Goal: Task Accomplishment & Management: Complete application form

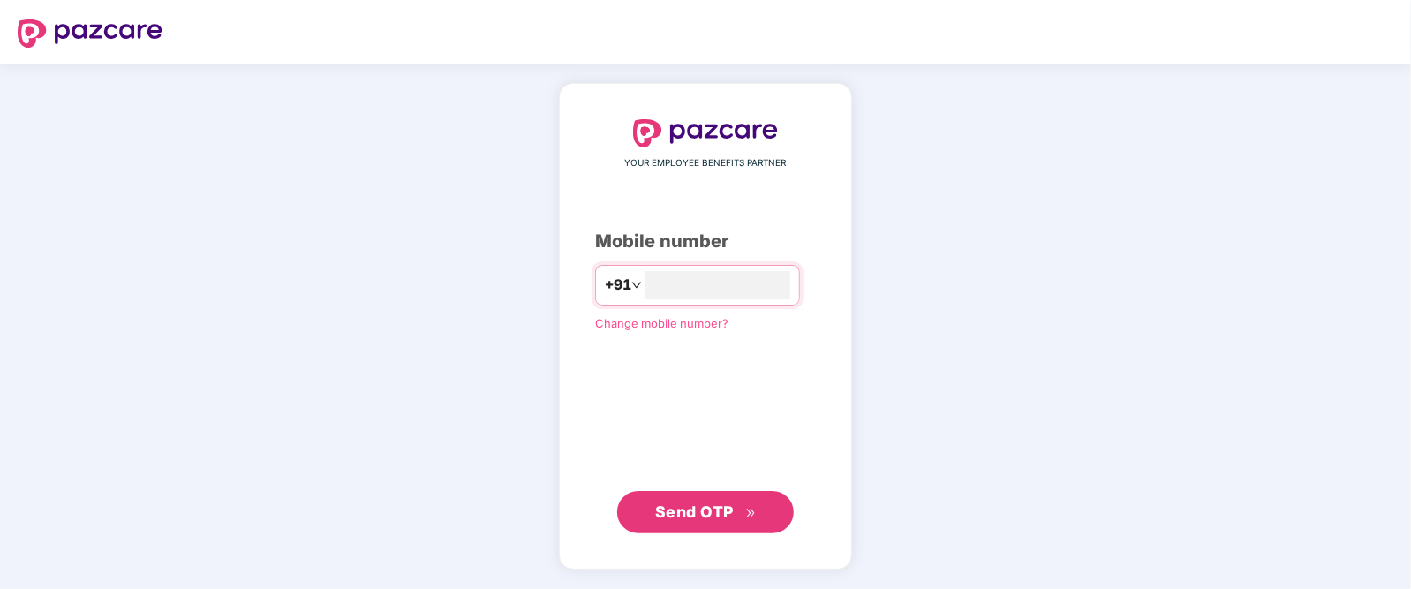
type input "**********"
click at [697, 514] on span "Send OTP" at bounding box center [694, 510] width 79 height 19
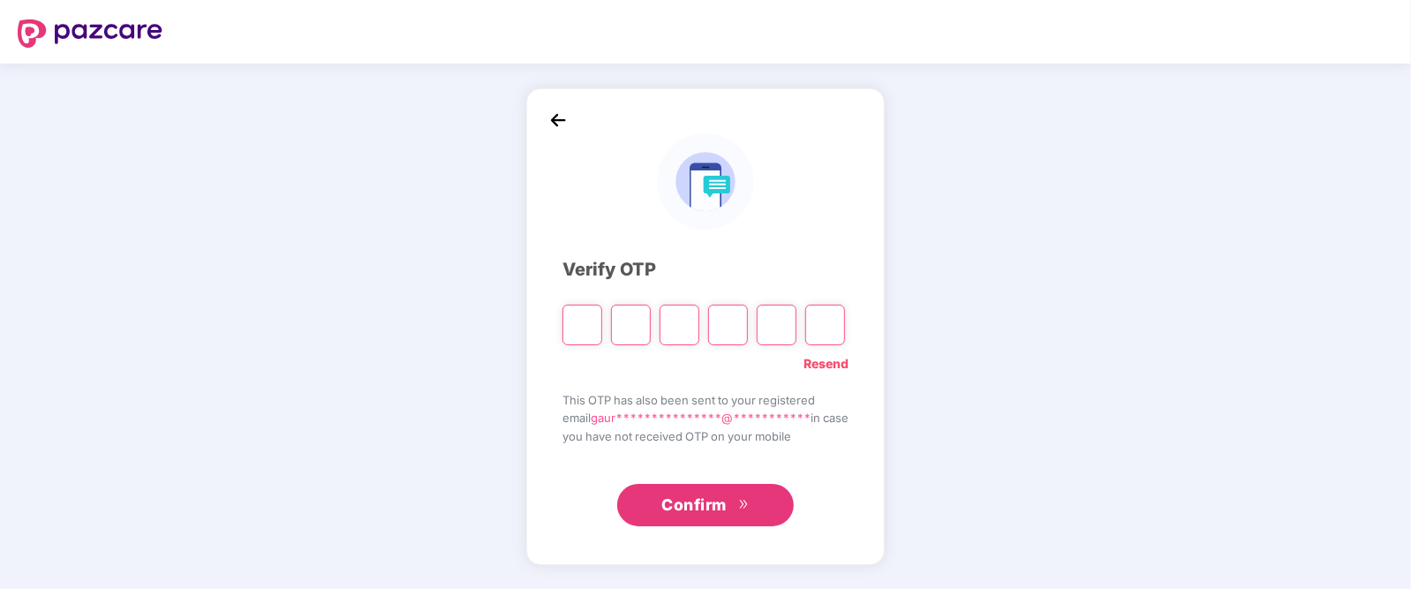
type input "*"
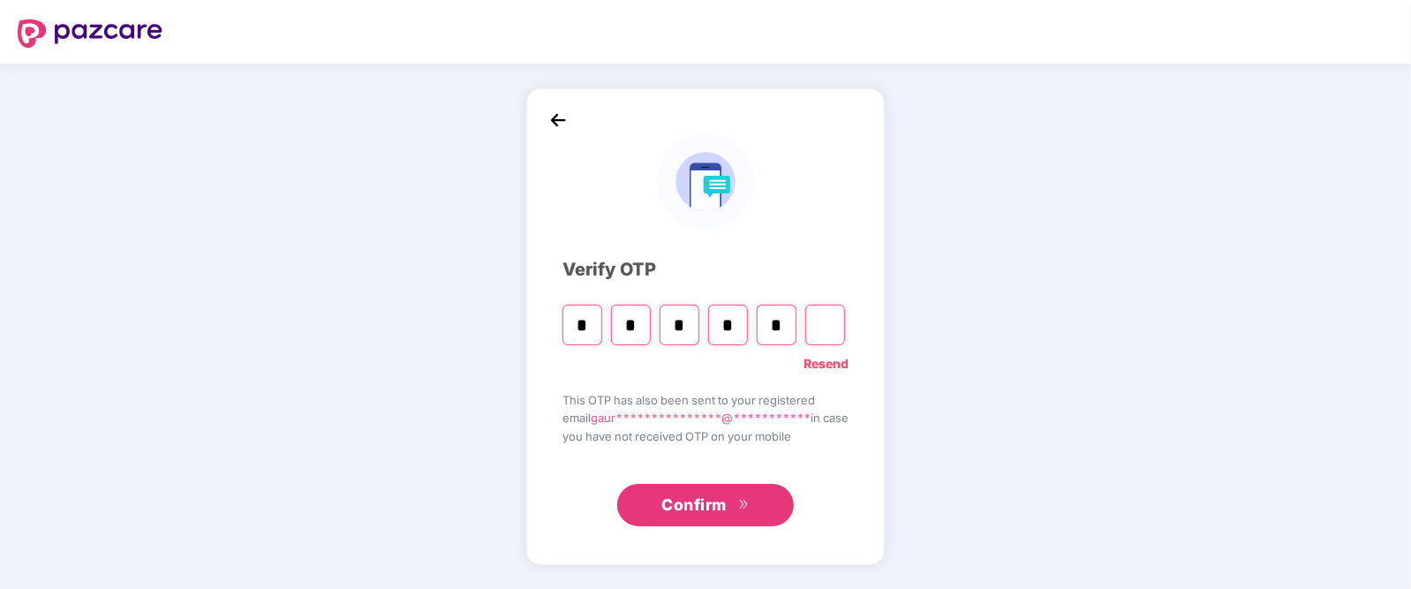
type input "*"
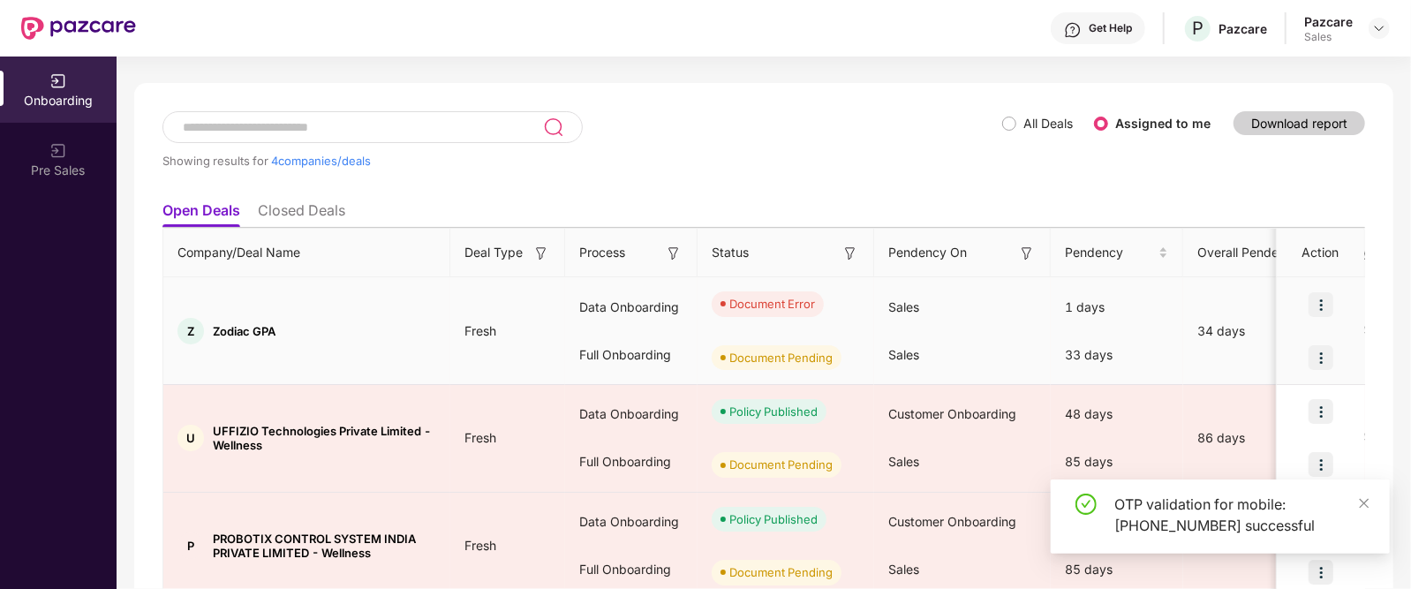
scroll to position [66, 0]
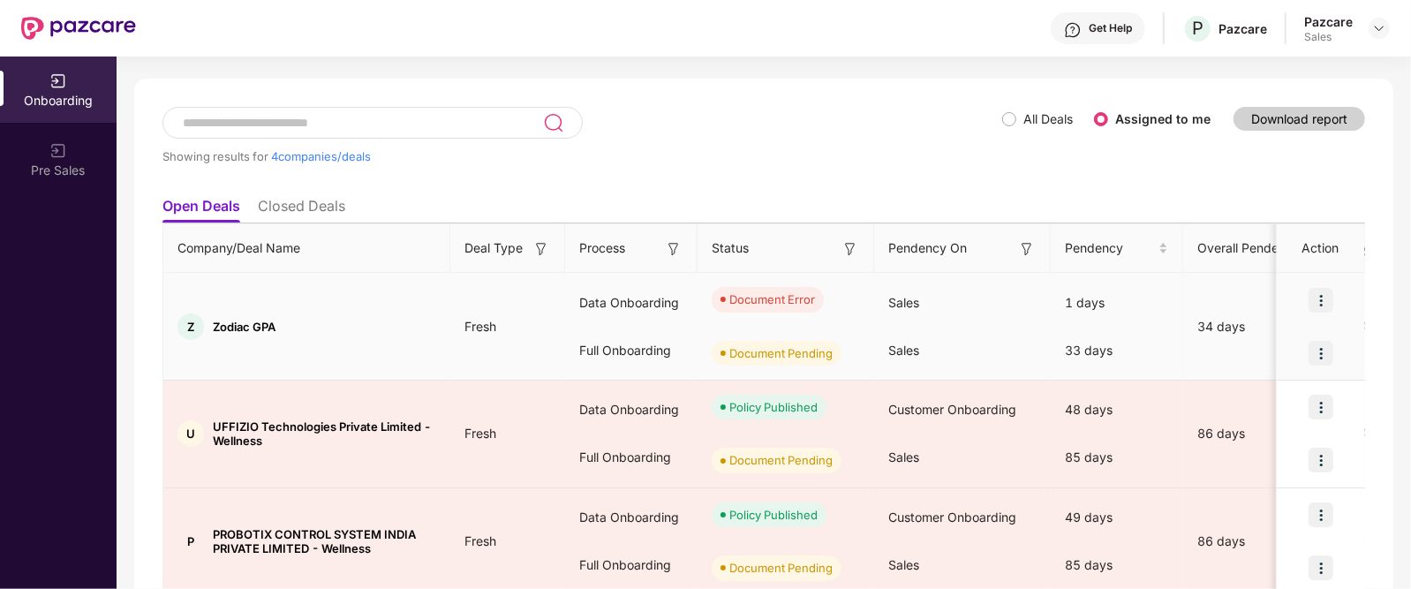
click at [1320, 291] on img at bounding box center [1320, 300] width 25 height 25
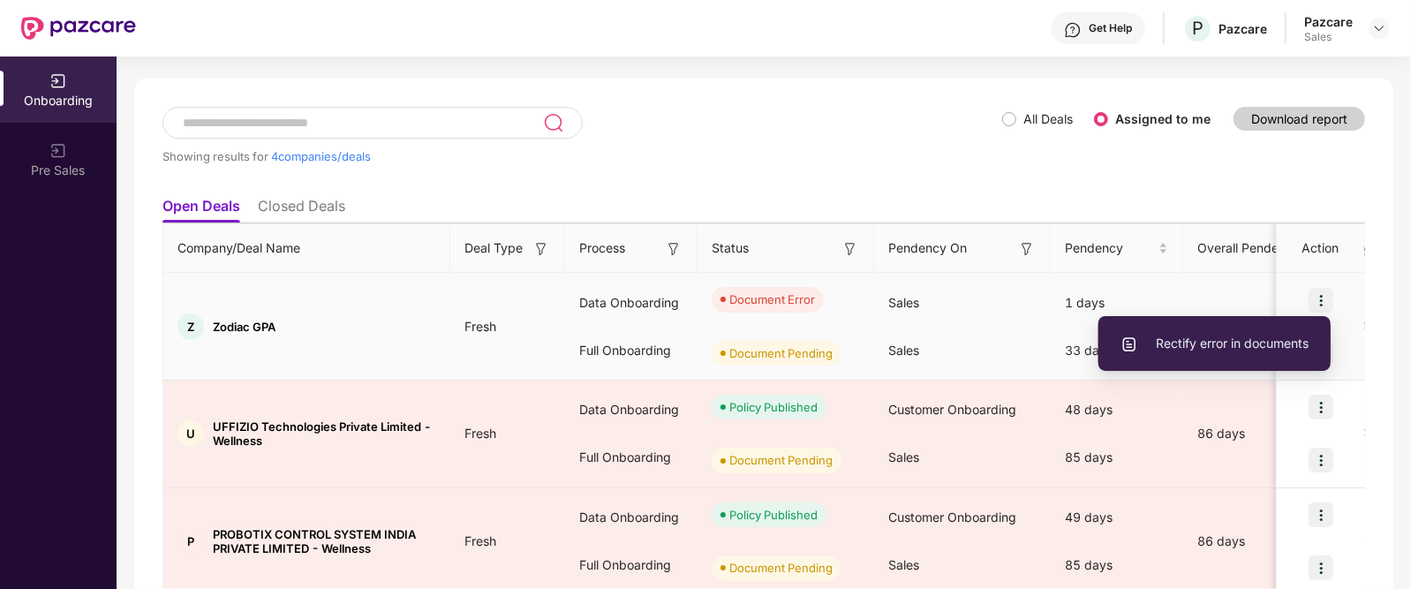
click at [1245, 343] on span "Rectify error in documents" at bounding box center [1214, 343] width 188 height 19
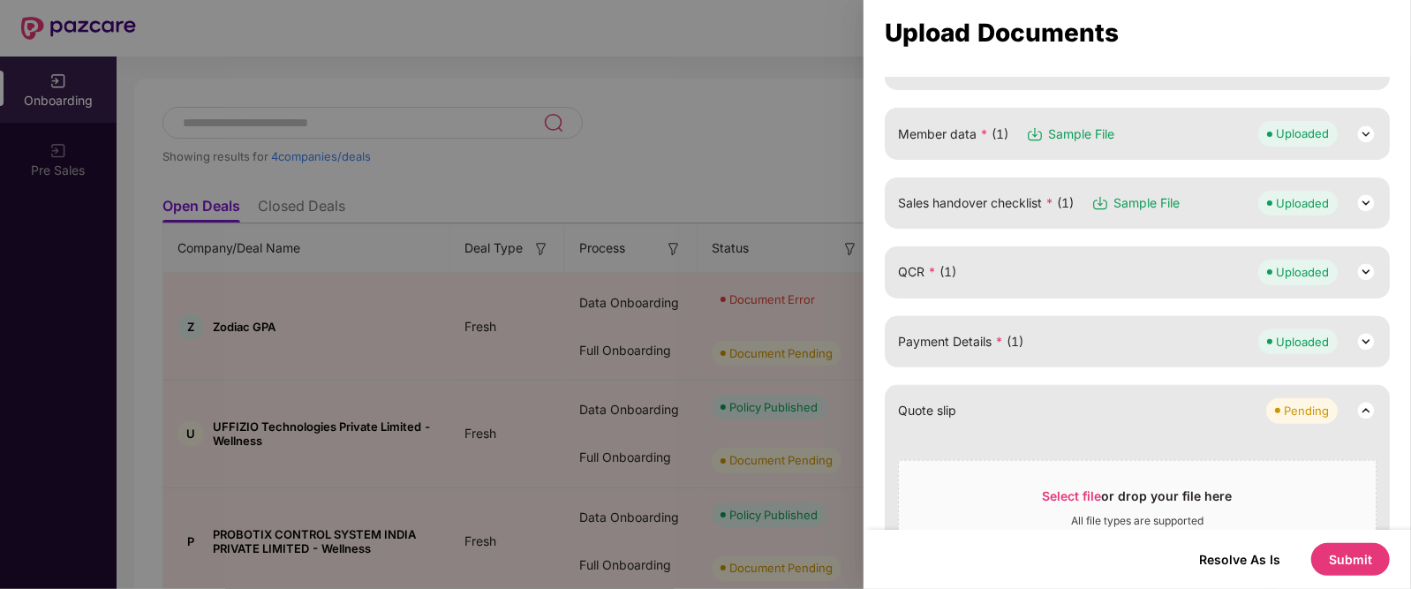
scroll to position [0, 0]
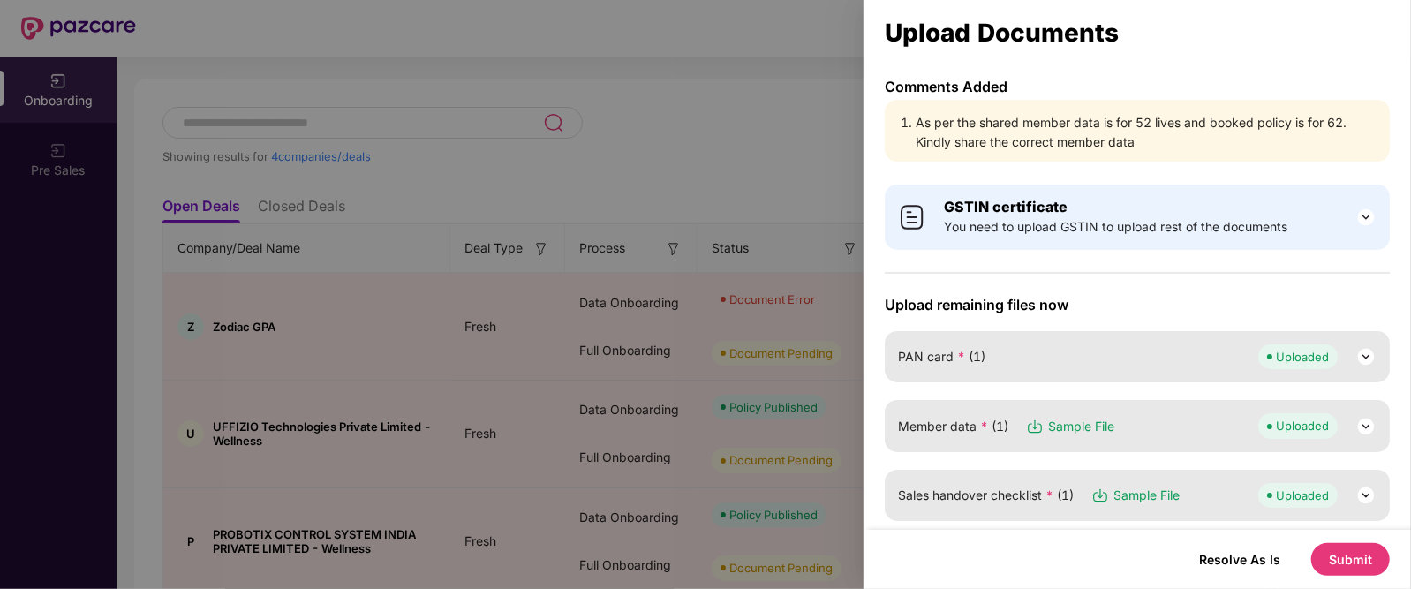
click at [1088, 229] on span "You need to upload GSTIN to upload rest of the documents" at bounding box center [1115, 226] width 343 height 19
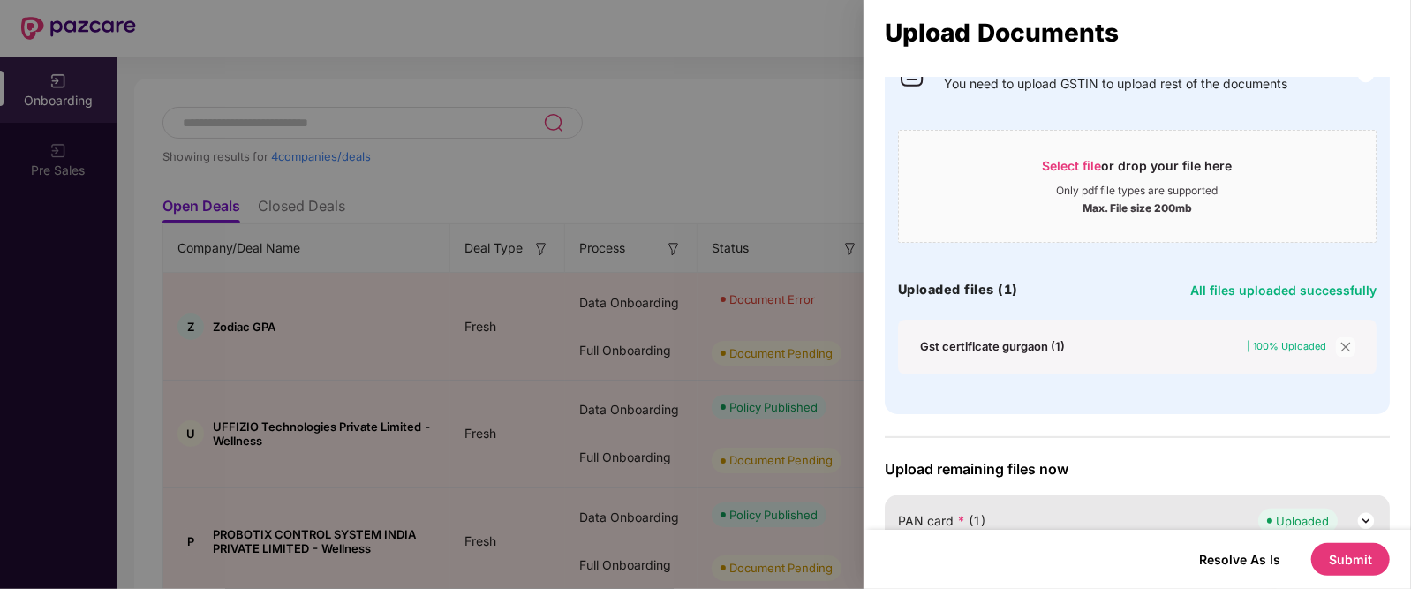
scroll to position [152, 0]
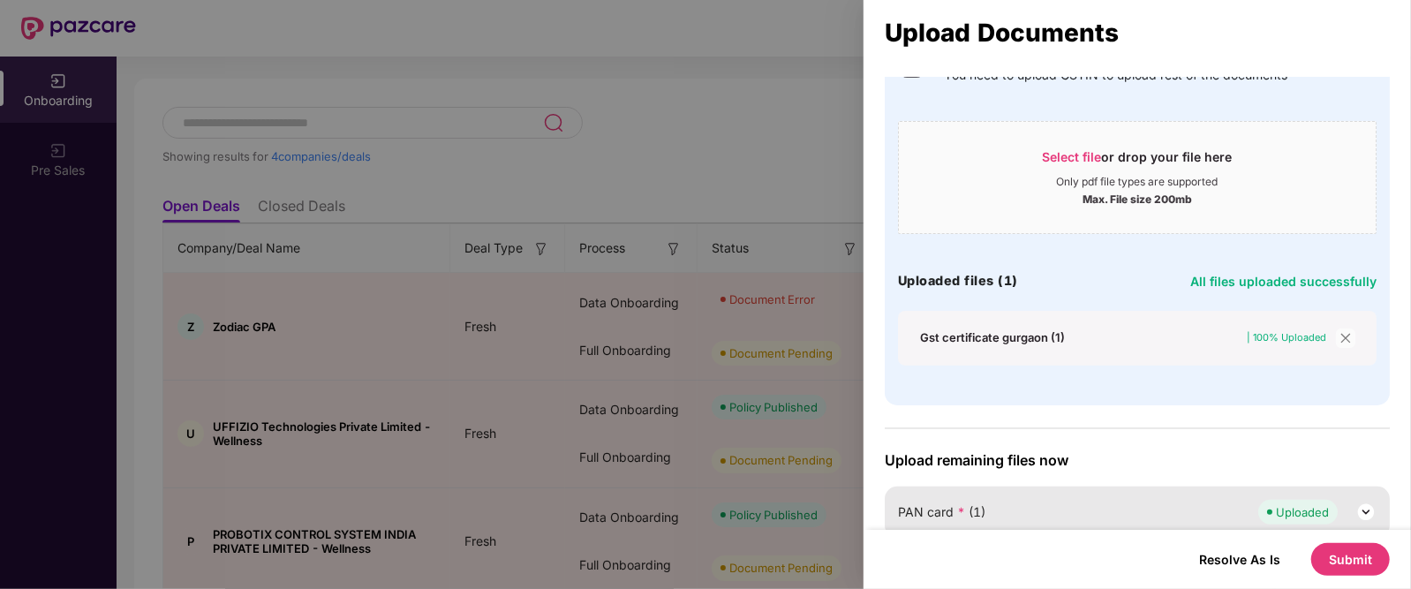
click at [1014, 335] on div "Gst certificate gurgaon (1)" at bounding box center [992, 337] width 145 height 16
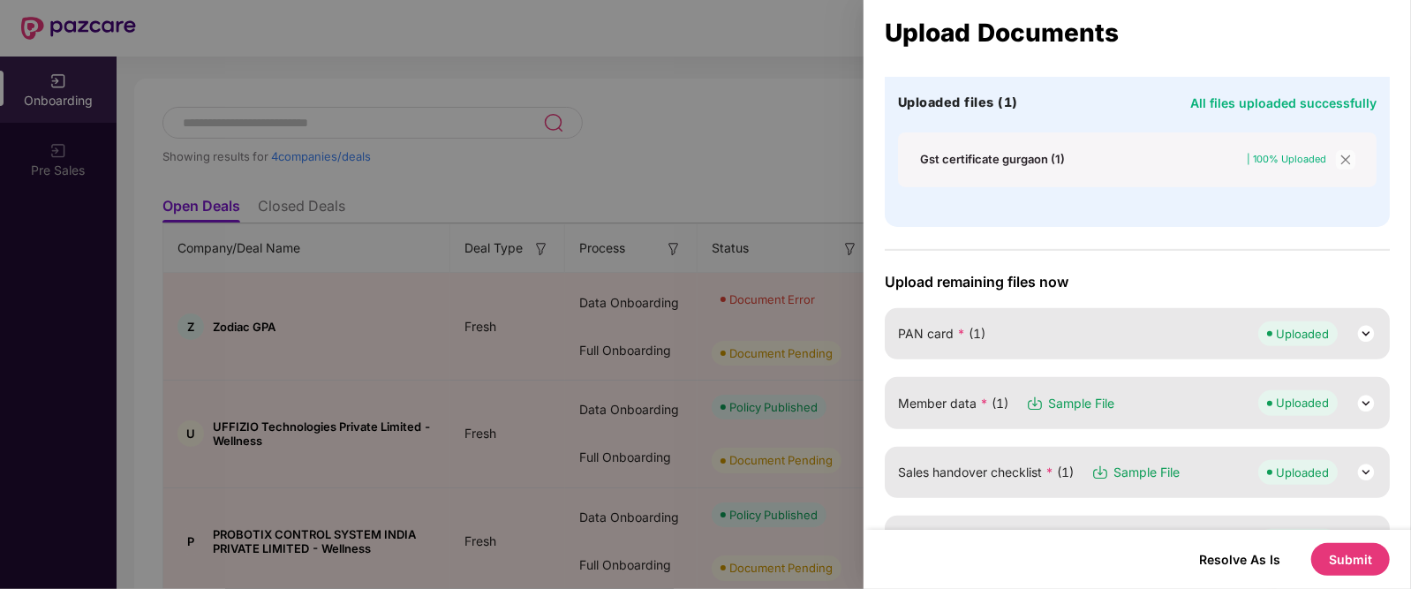
scroll to position [331, 0]
click at [1229, 330] on div "PAN card * (1) Uploaded" at bounding box center [1137, 332] width 478 height 25
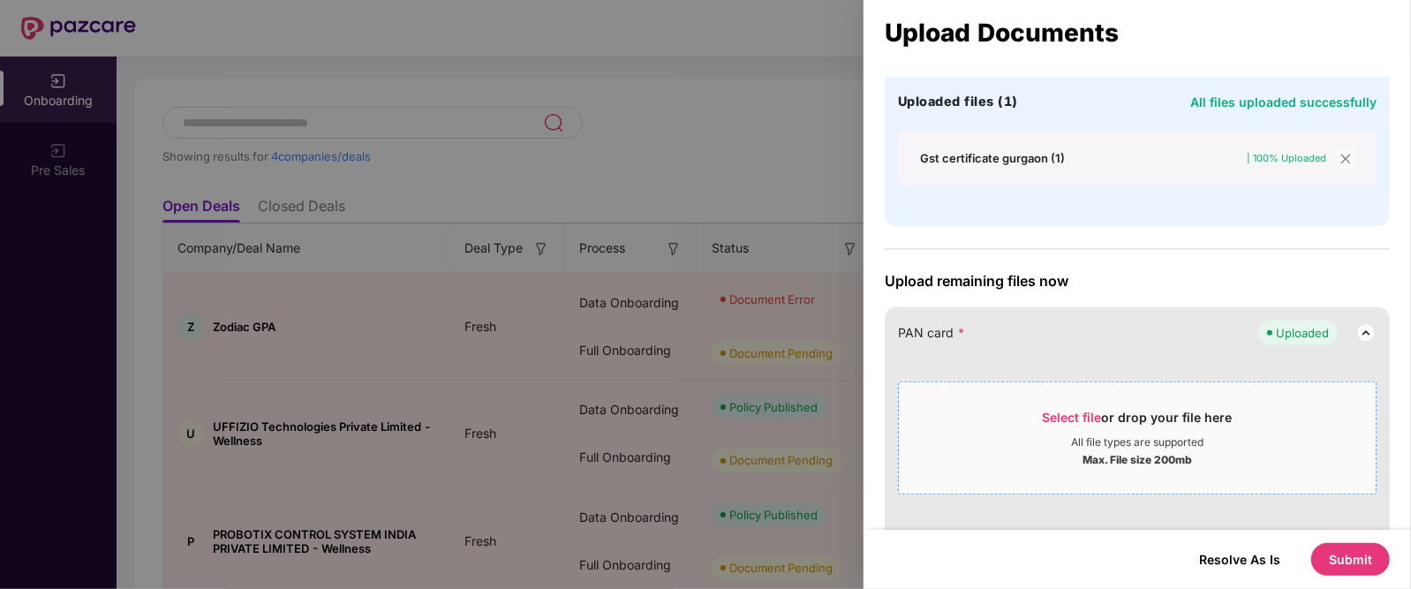
scroll to position [492, 0]
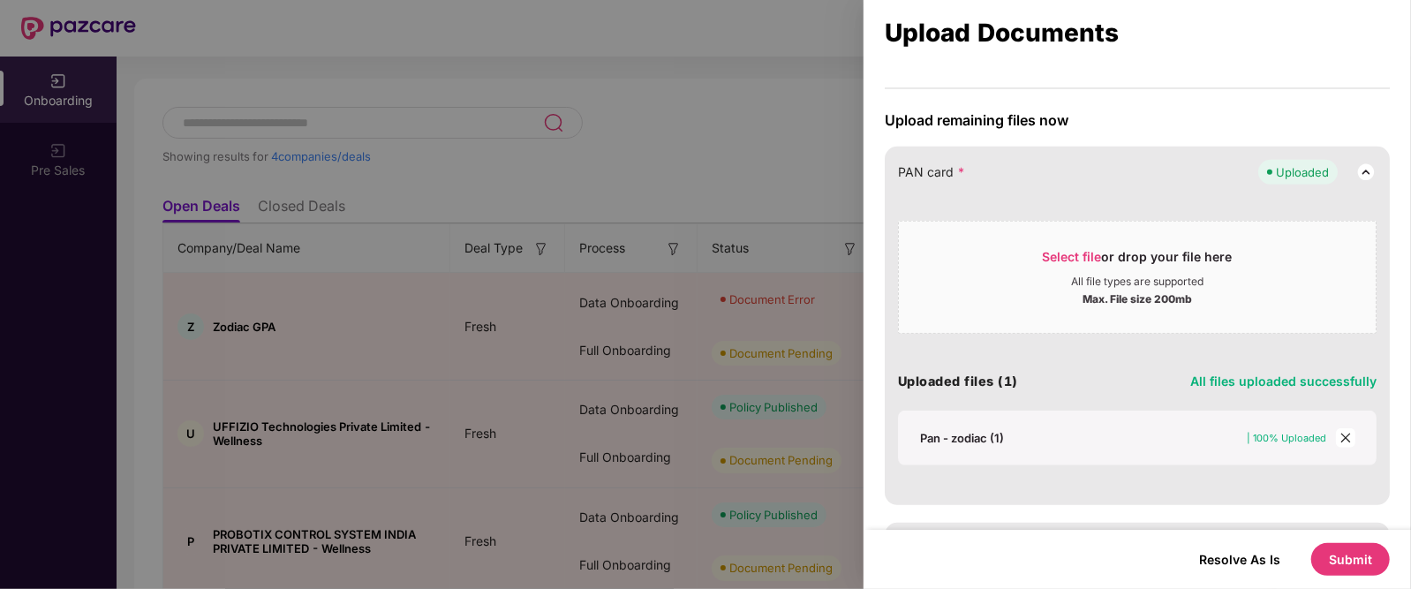
click at [960, 434] on div "Pan - zodiac (1)" at bounding box center [962, 438] width 84 height 16
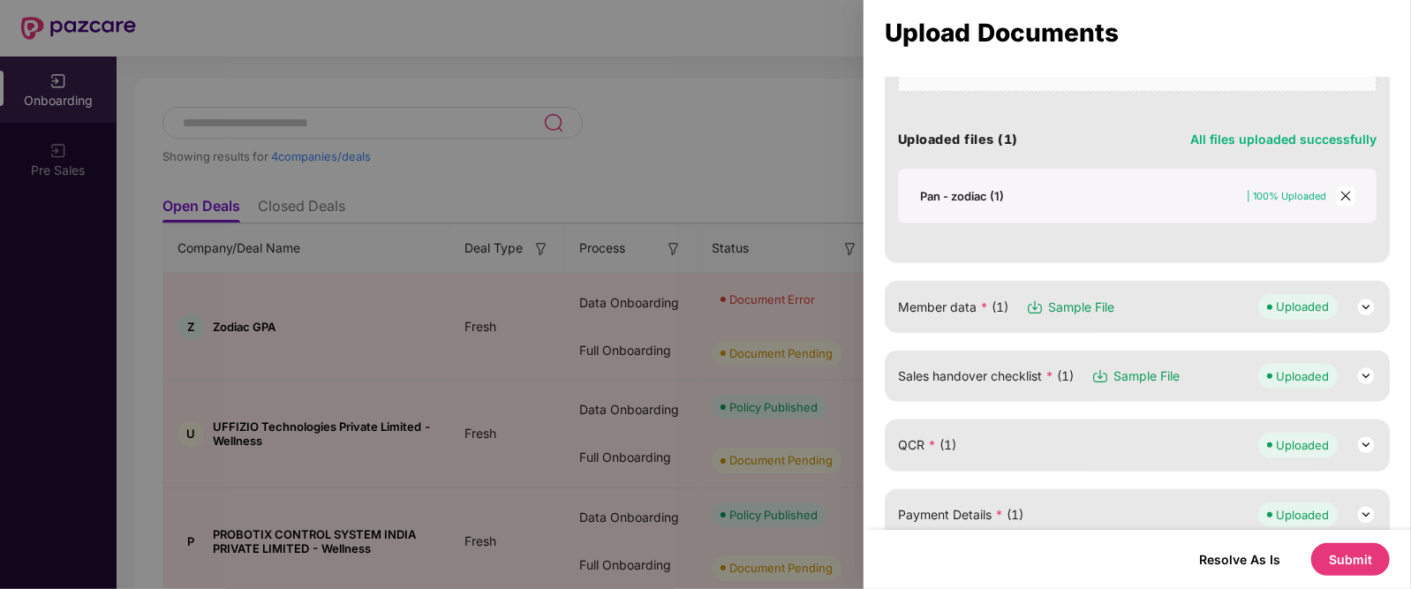
scroll to position [736, 0]
click at [800, 154] on div at bounding box center [705, 294] width 1411 height 589
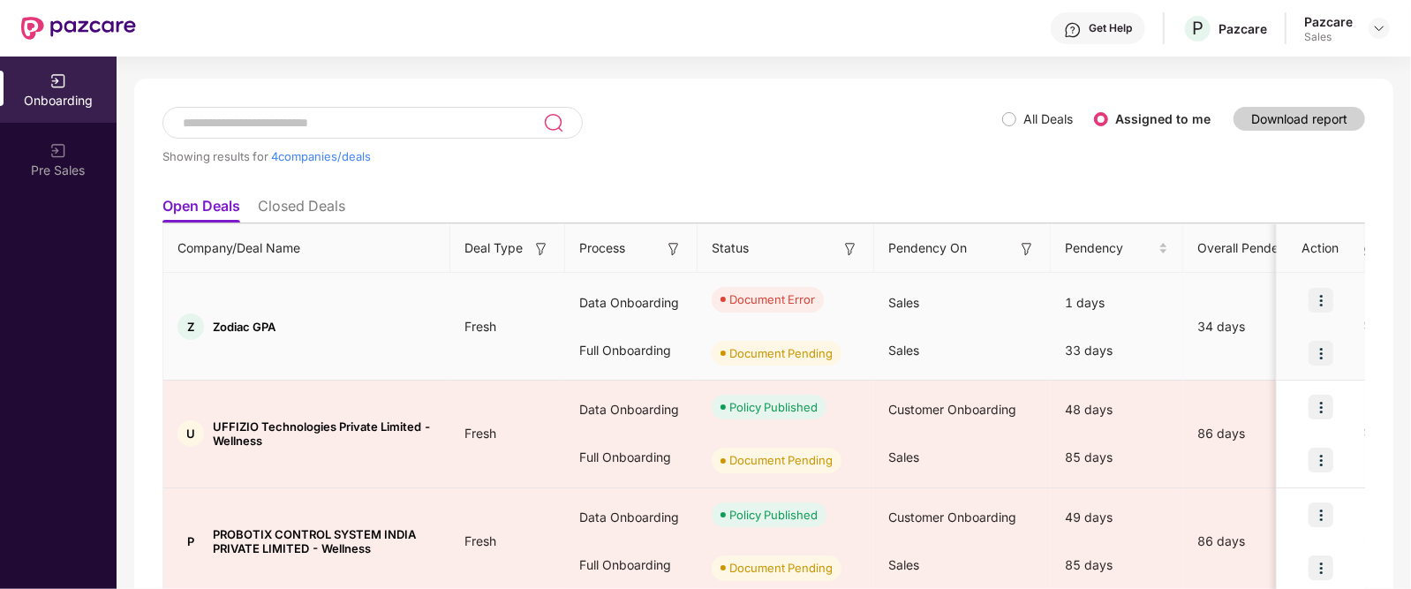
click at [1320, 350] on img at bounding box center [1320, 353] width 25 height 25
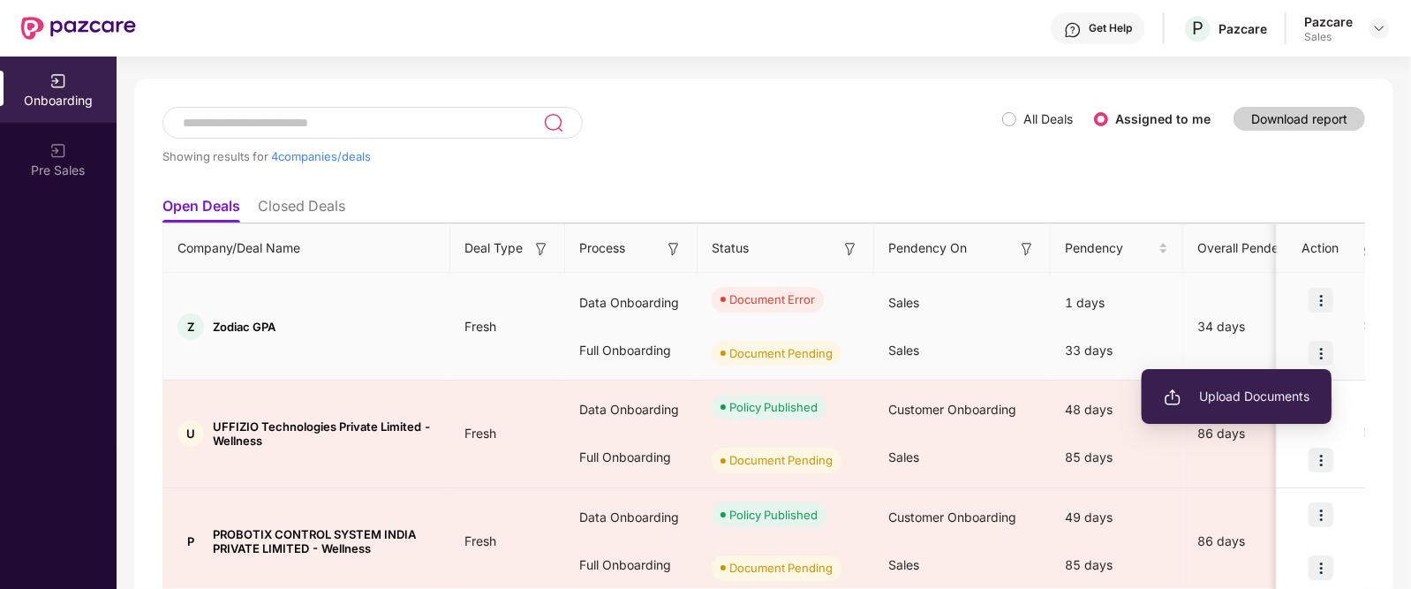
click at [1245, 385] on li "Upload Documents" at bounding box center [1236, 396] width 190 height 37
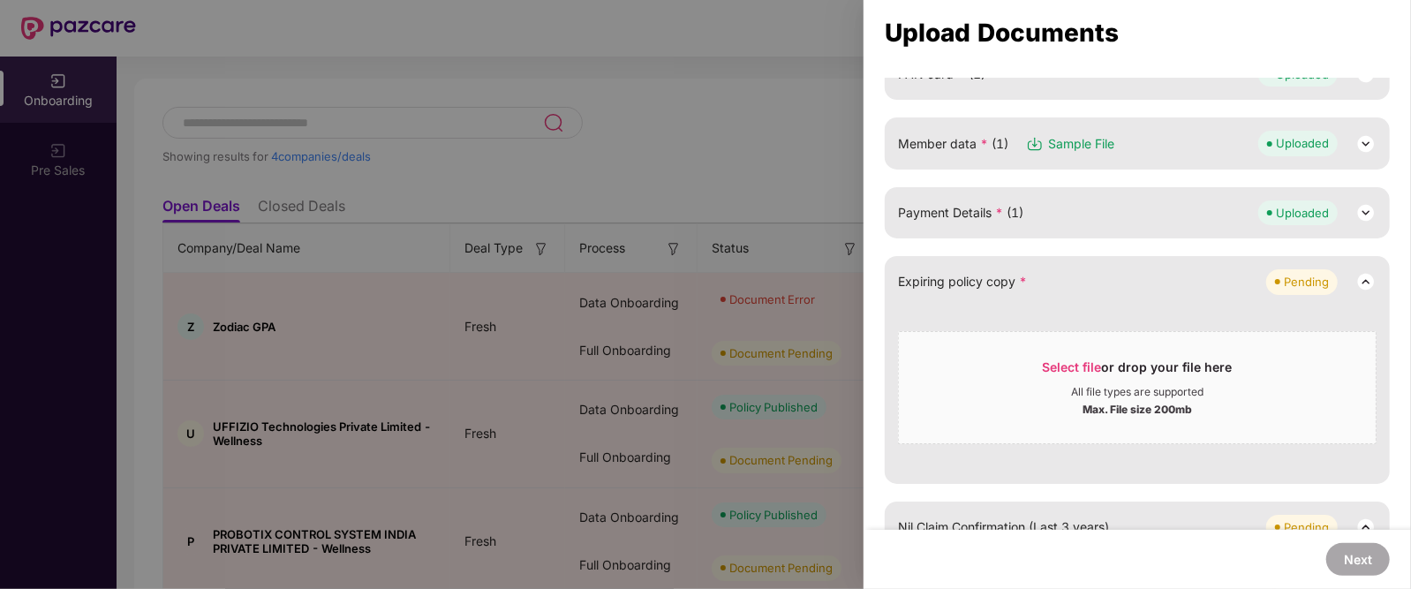
scroll to position [218, 0]
click at [1082, 368] on span "Select file" at bounding box center [1072, 368] width 59 height 15
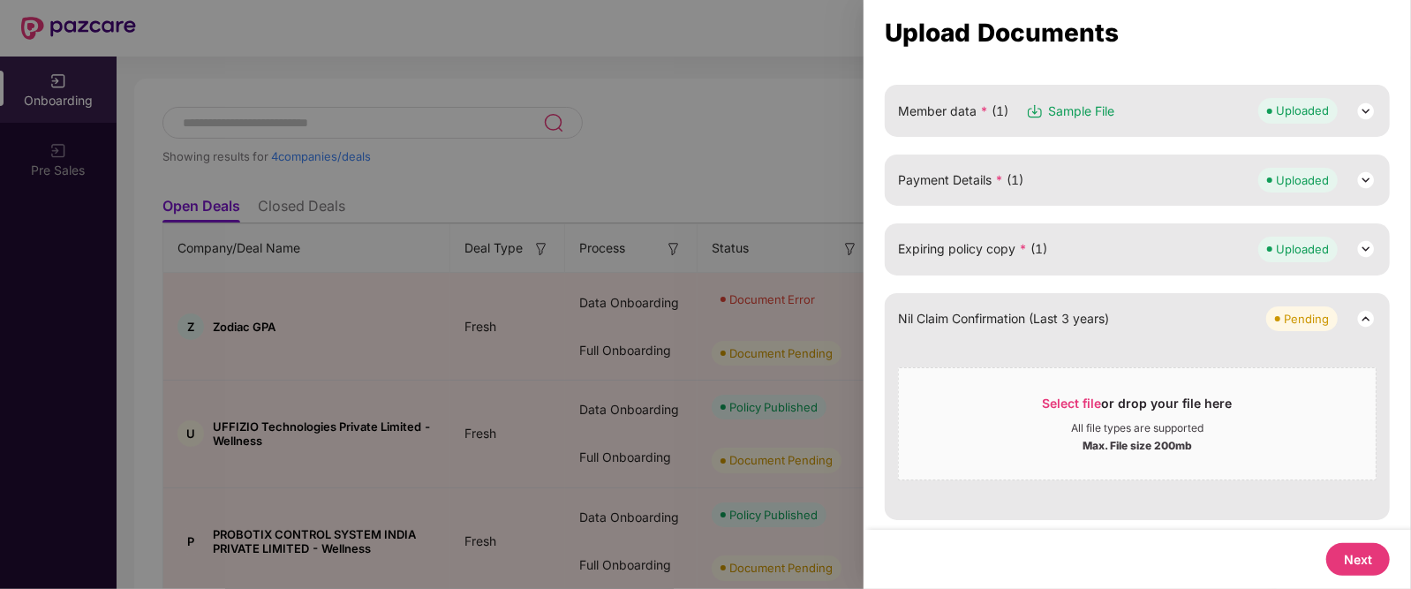
scroll to position [0, 0]
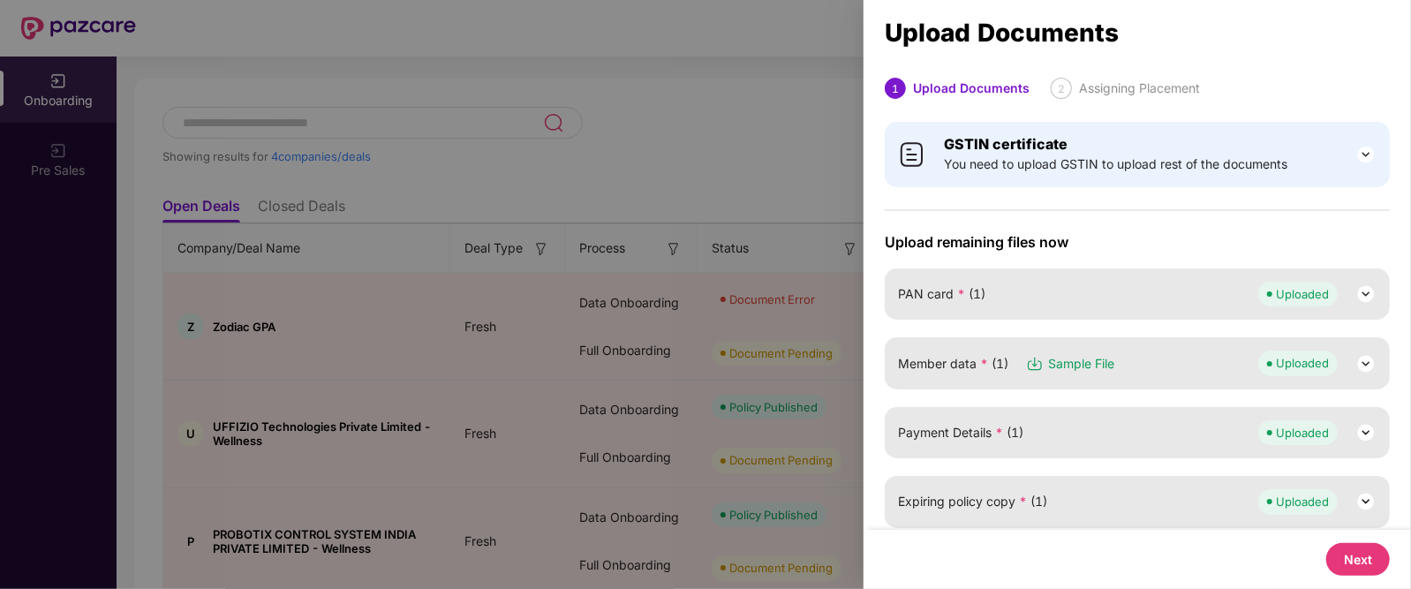
click at [1273, 156] on span "You need to upload GSTIN to upload rest of the documents" at bounding box center [1115, 163] width 343 height 19
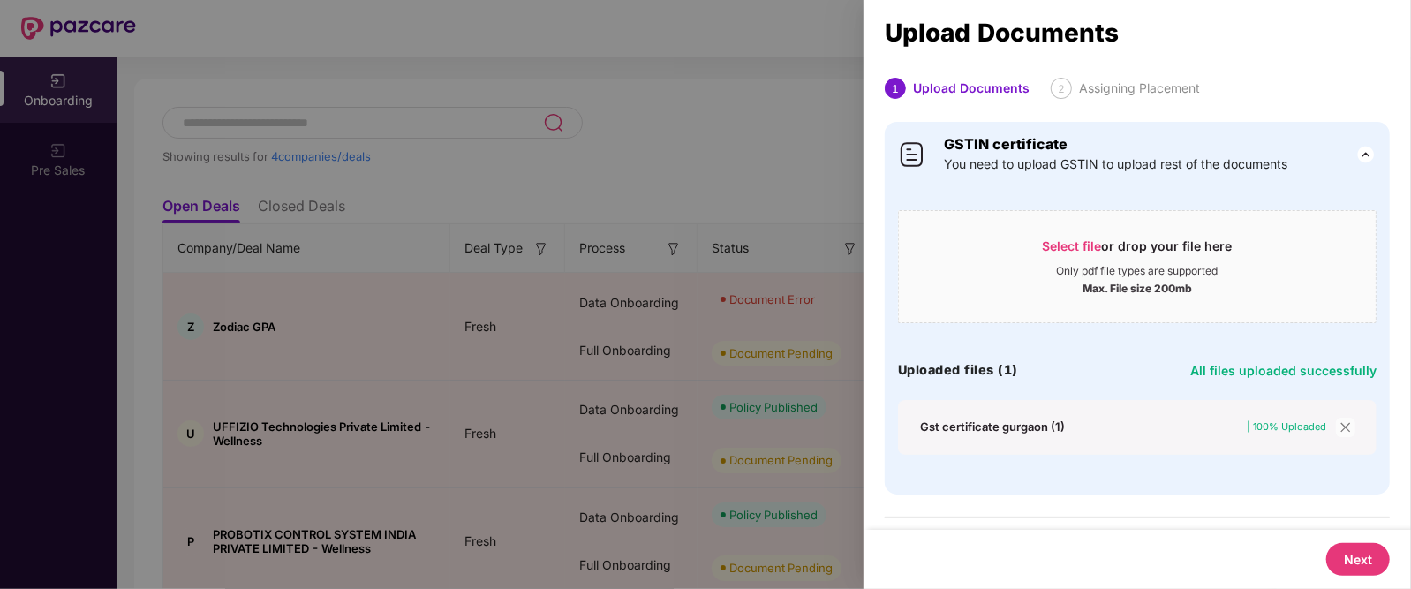
click at [666, 64] on div at bounding box center [705, 294] width 1411 height 589
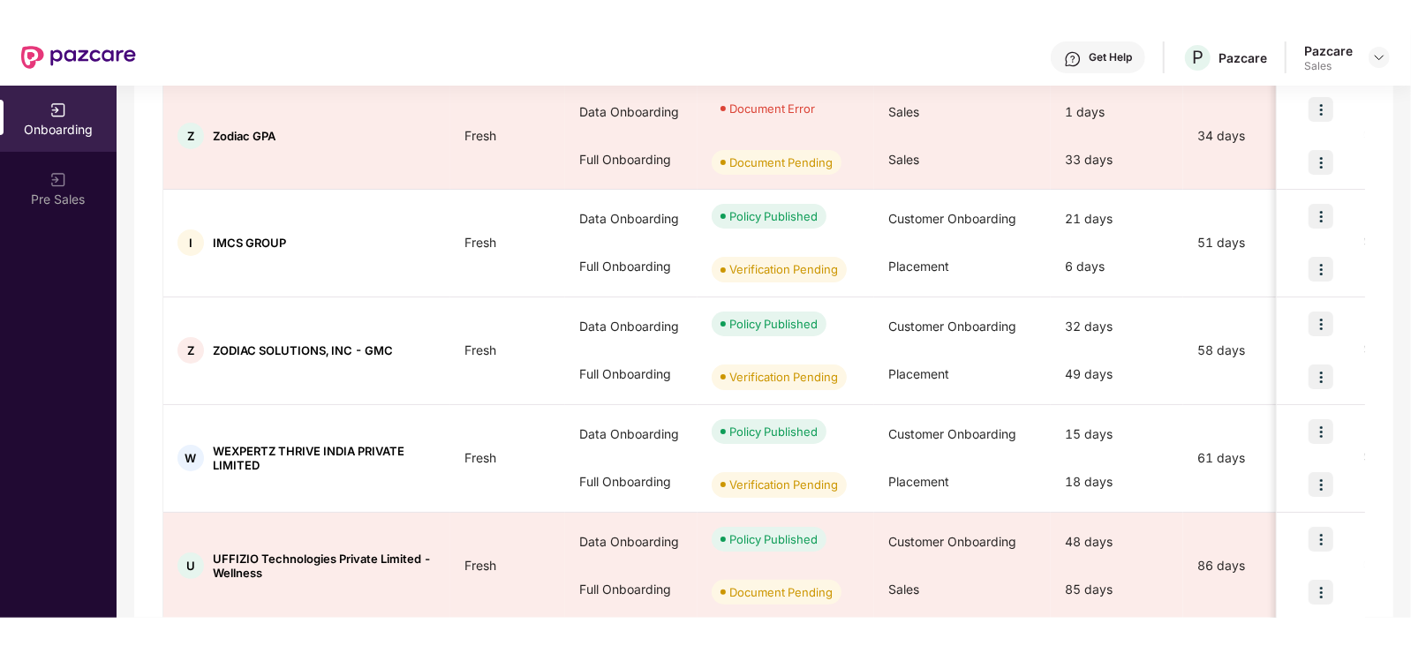
scroll to position [285, 0]
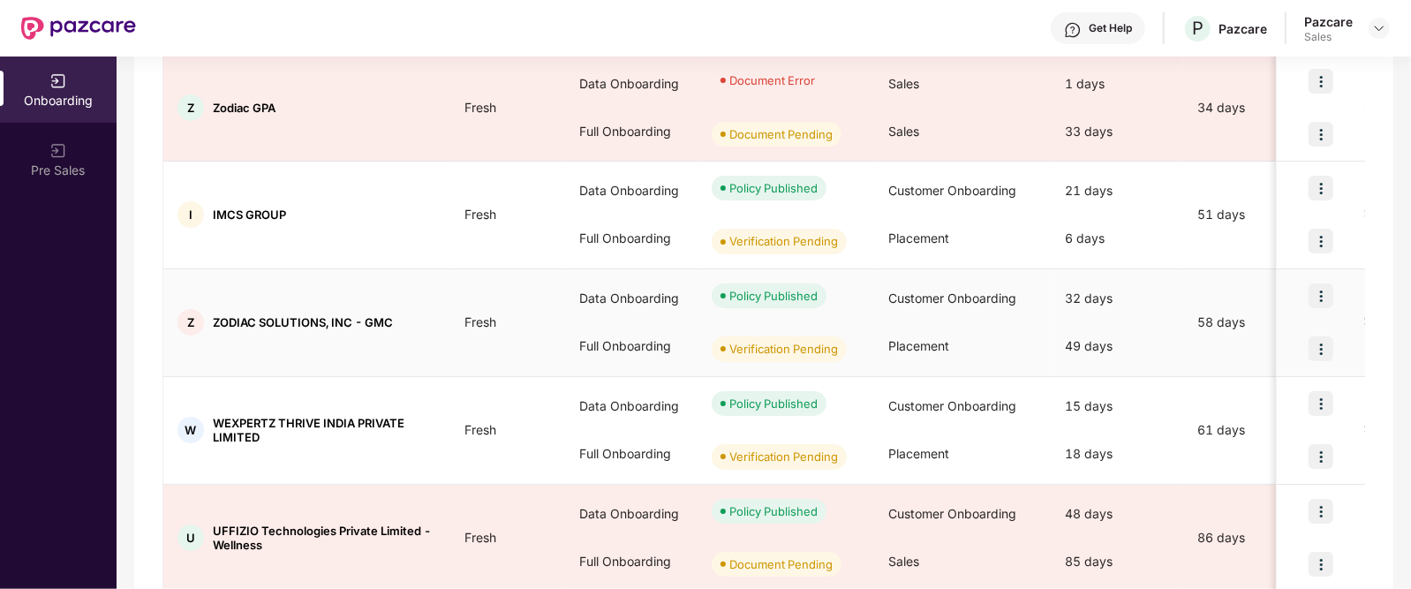
click at [1317, 291] on img at bounding box center [1320, 295] width 25 height 25
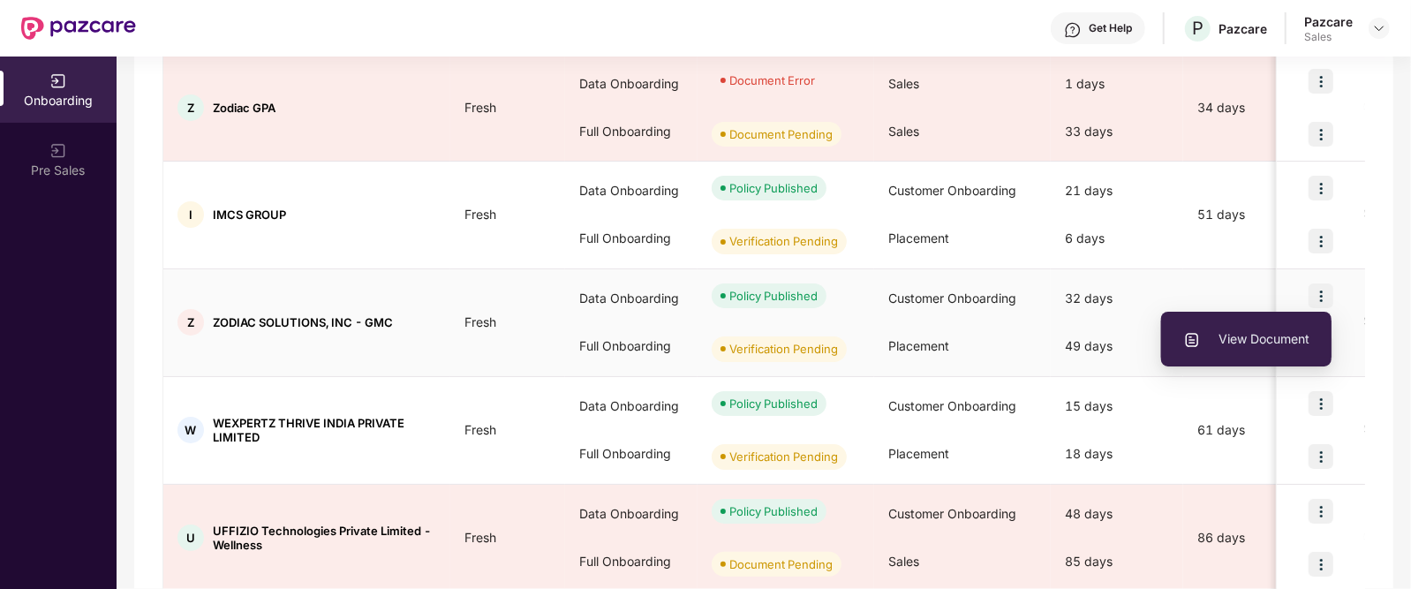
click at [1241, 332] on span "View Document" at bounding box center [1246, 338] width 126 height 19
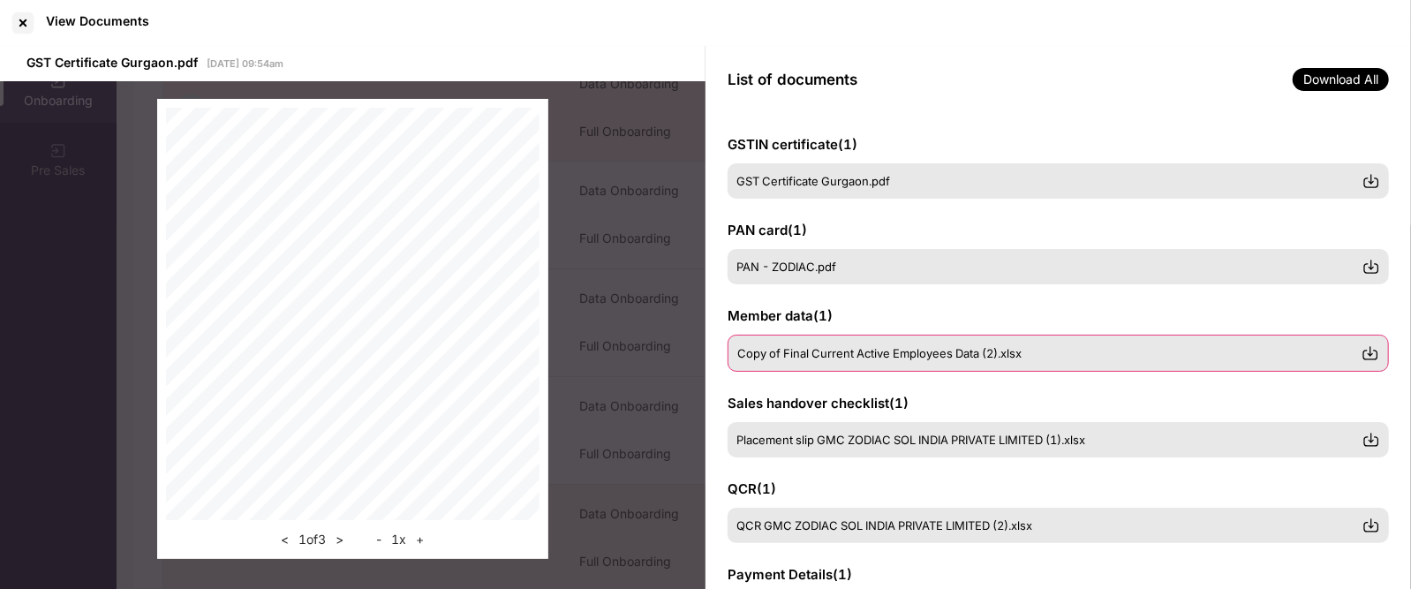
click at [1373, 353] on img at bounding box center [1370, 353] width 18 height 18
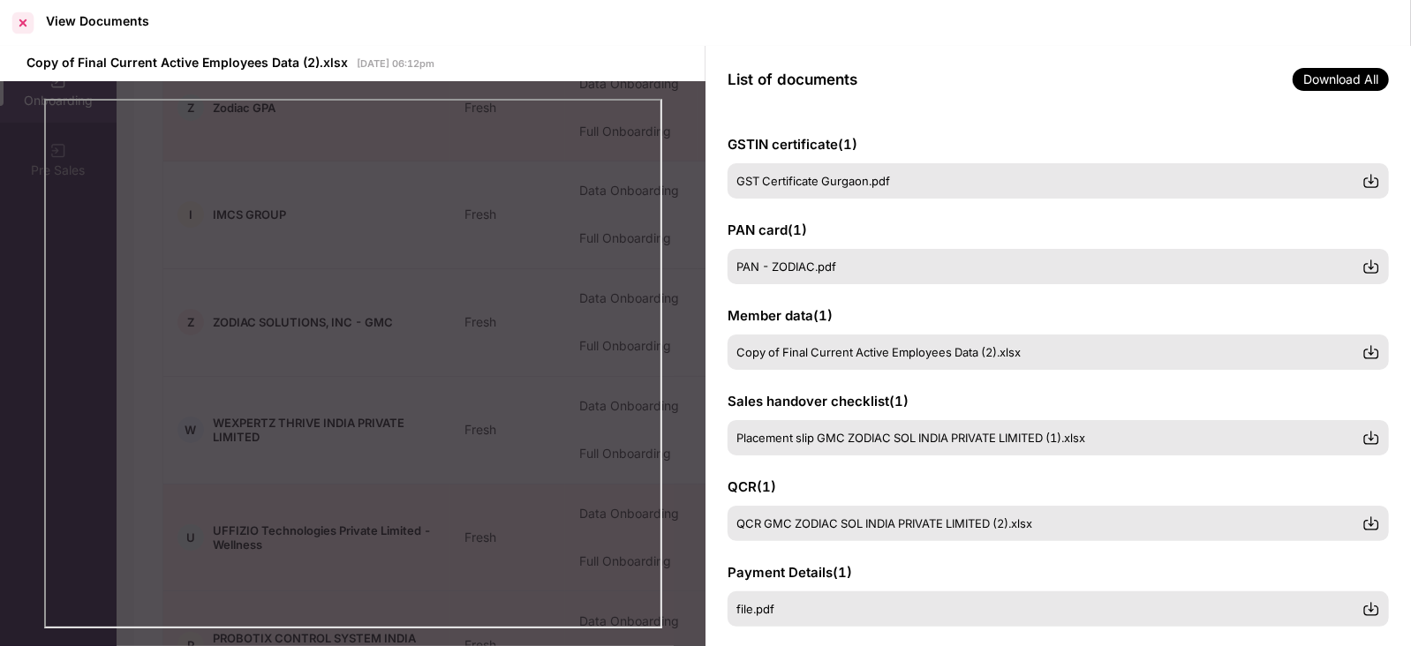
click at [19, 22] on div at bounding box center [23, 23] width 28 height 28
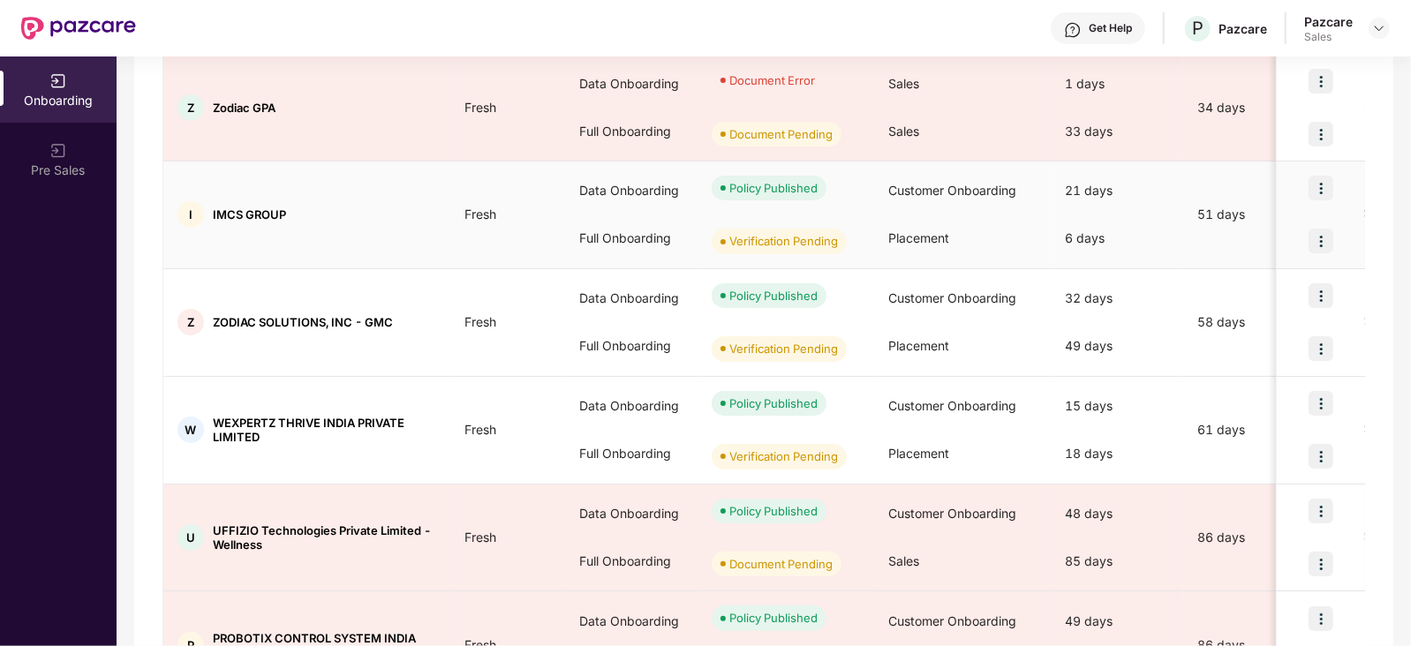
scroll to position [0, 0]
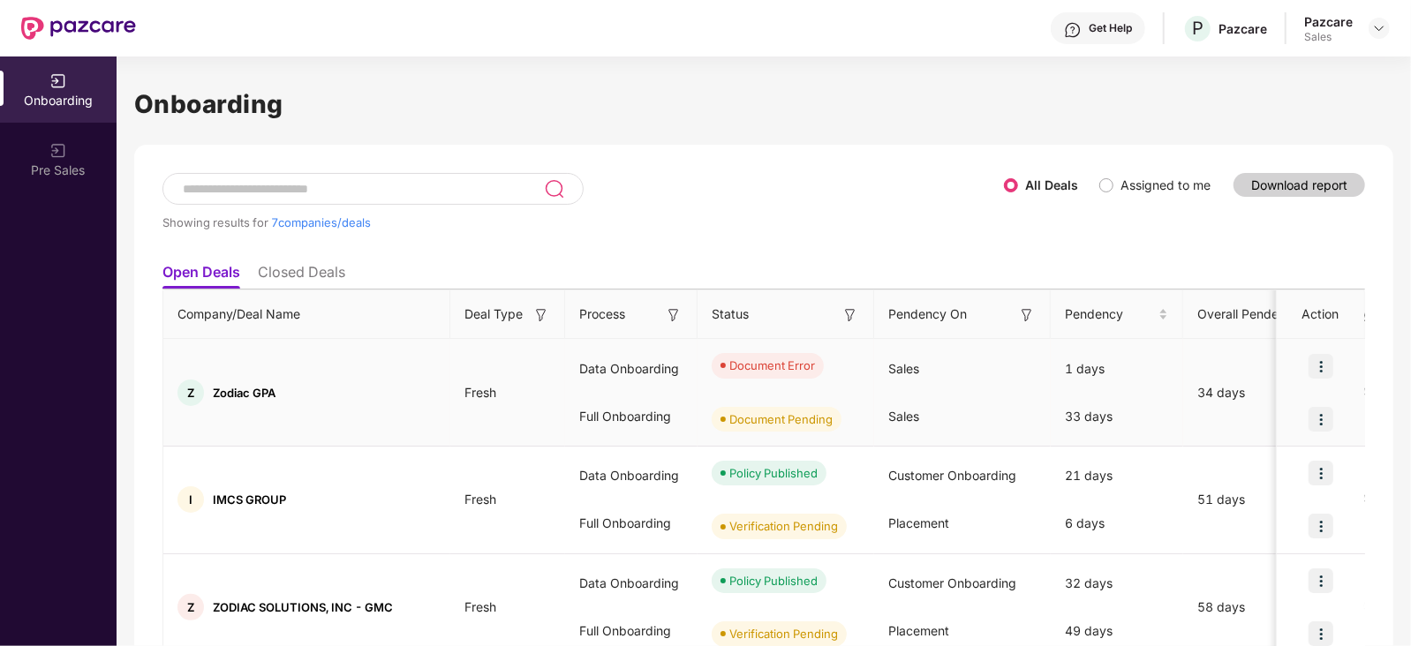
click at [1322, 363] on img at bounding box center [1320, 366] width 25 height 25
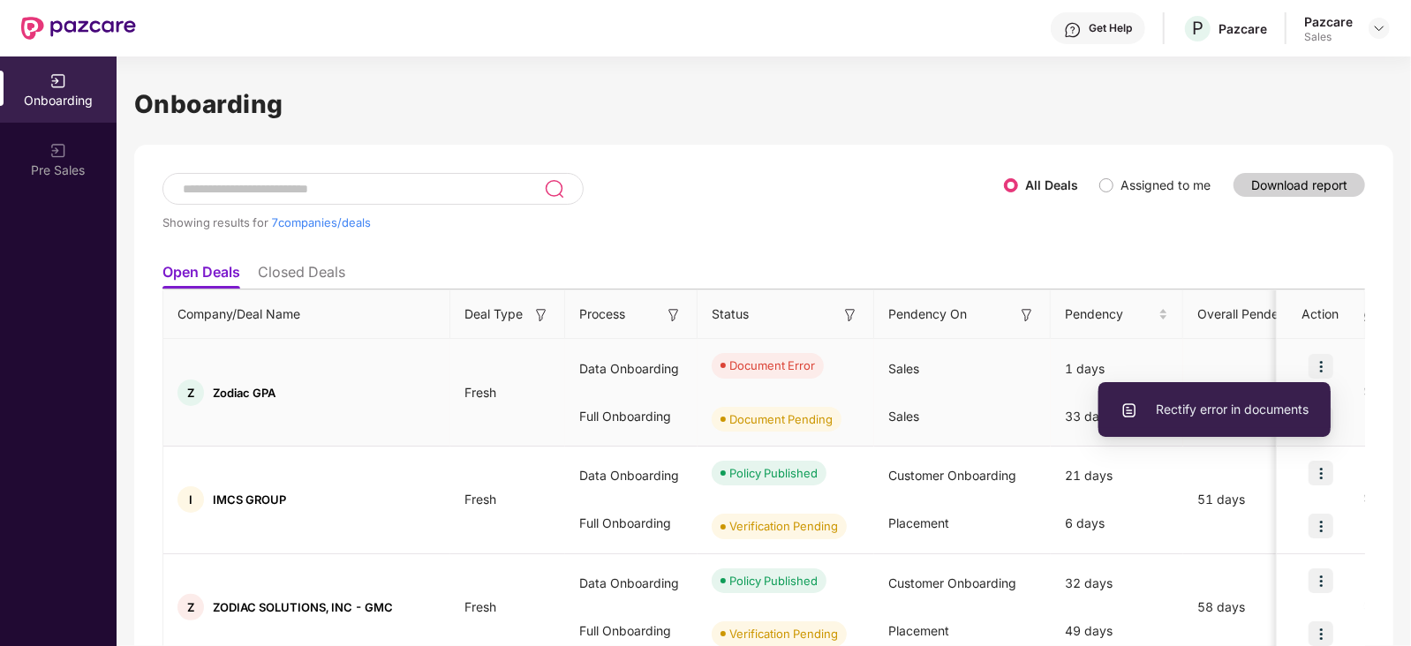
click at [1208, 410] on span "Rectify error in documents" at bounding box center [1214, 409] width 188 height 19
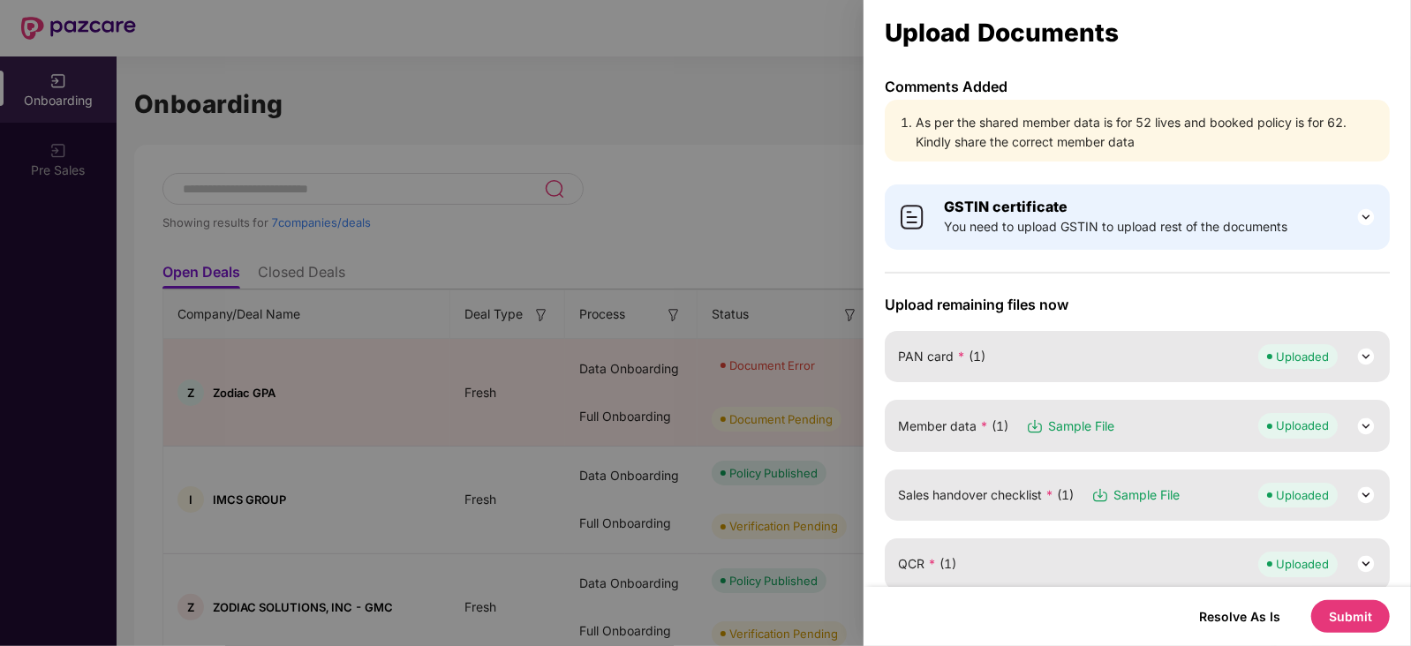
click at [675, 181] on div at bounding box center [705, 323] width 1411 height 646
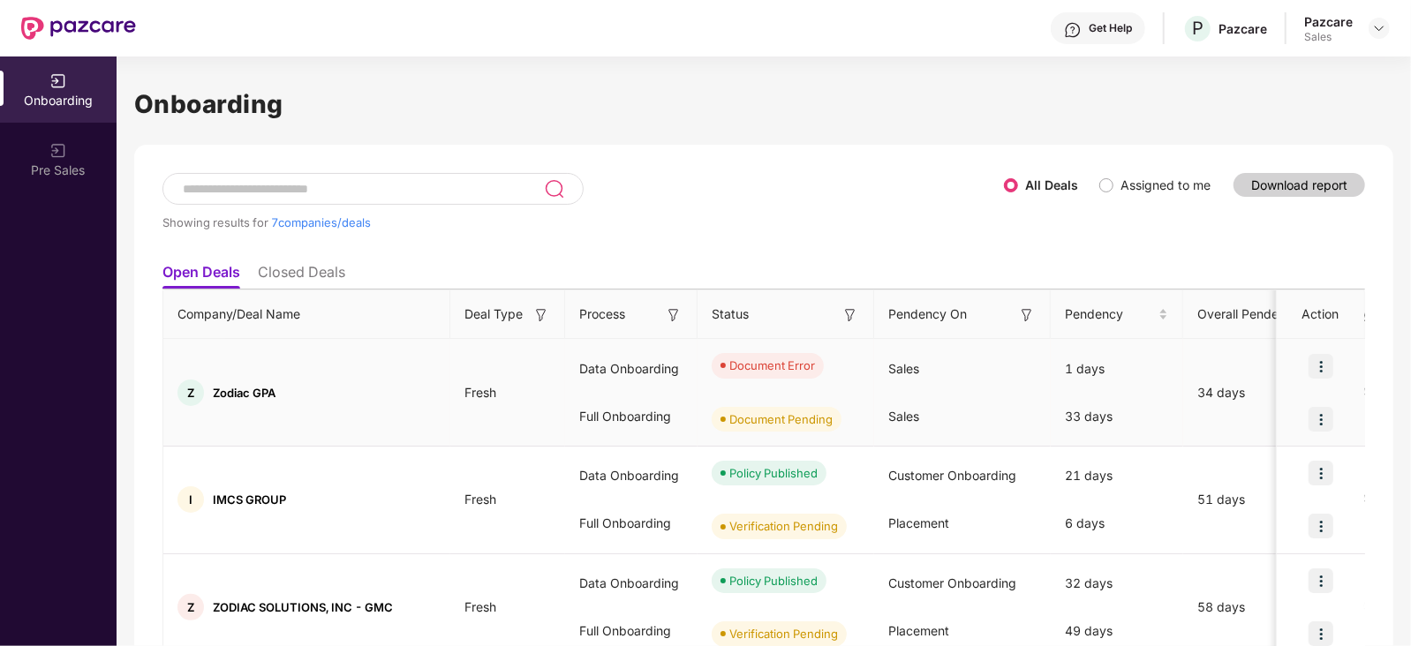
click at [1323, 366] on img at bounding box center [1320, 366] width 25 height 25
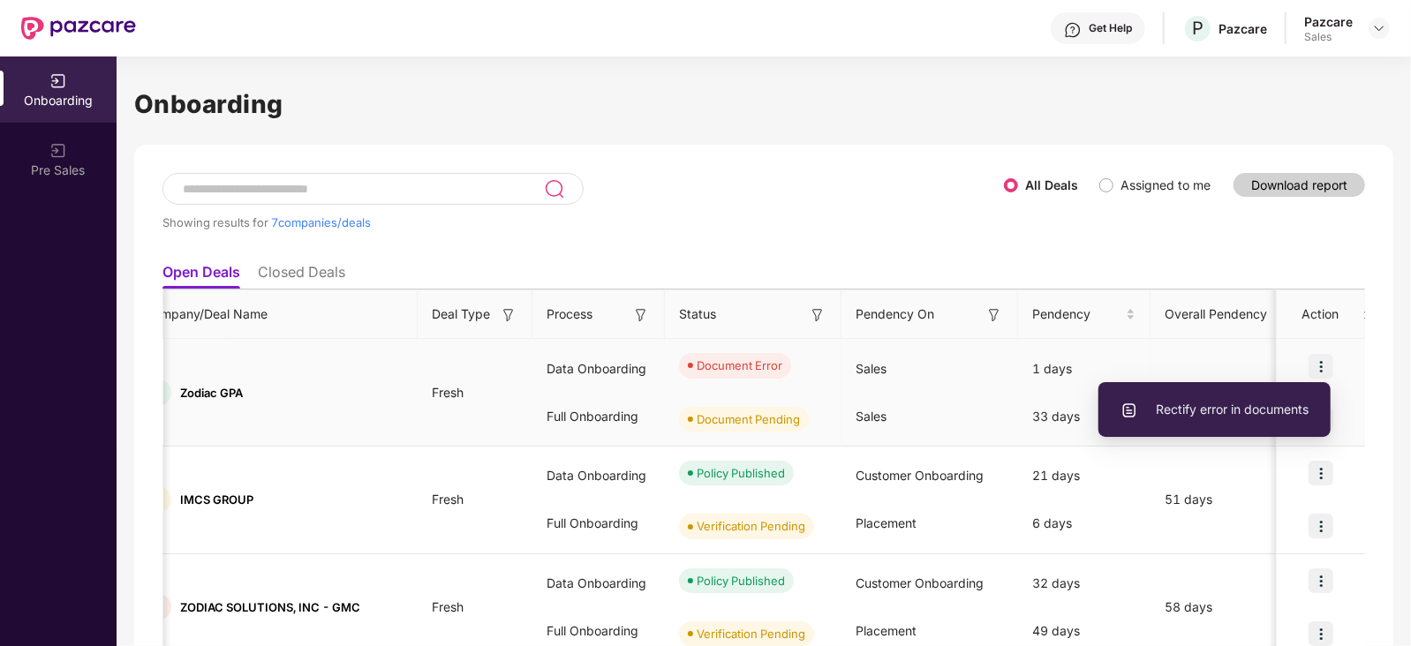
scroll to position [0, 35]
click at [1232, 409] on span "Rectify error in documents" at bounding box center [1214, 409] width 188 height 19
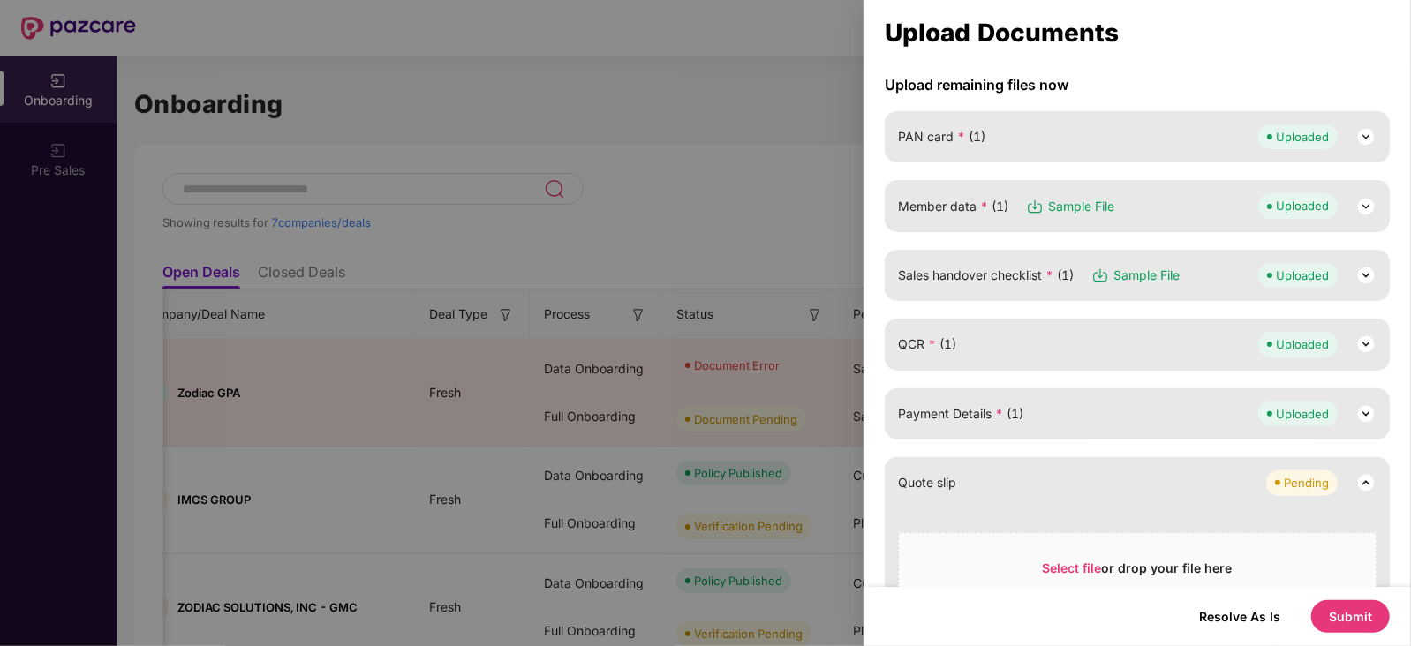
scroll to position [220, 0]
click at [1360, 207] on img at bounding box center [1365, 206] width 21 height 21
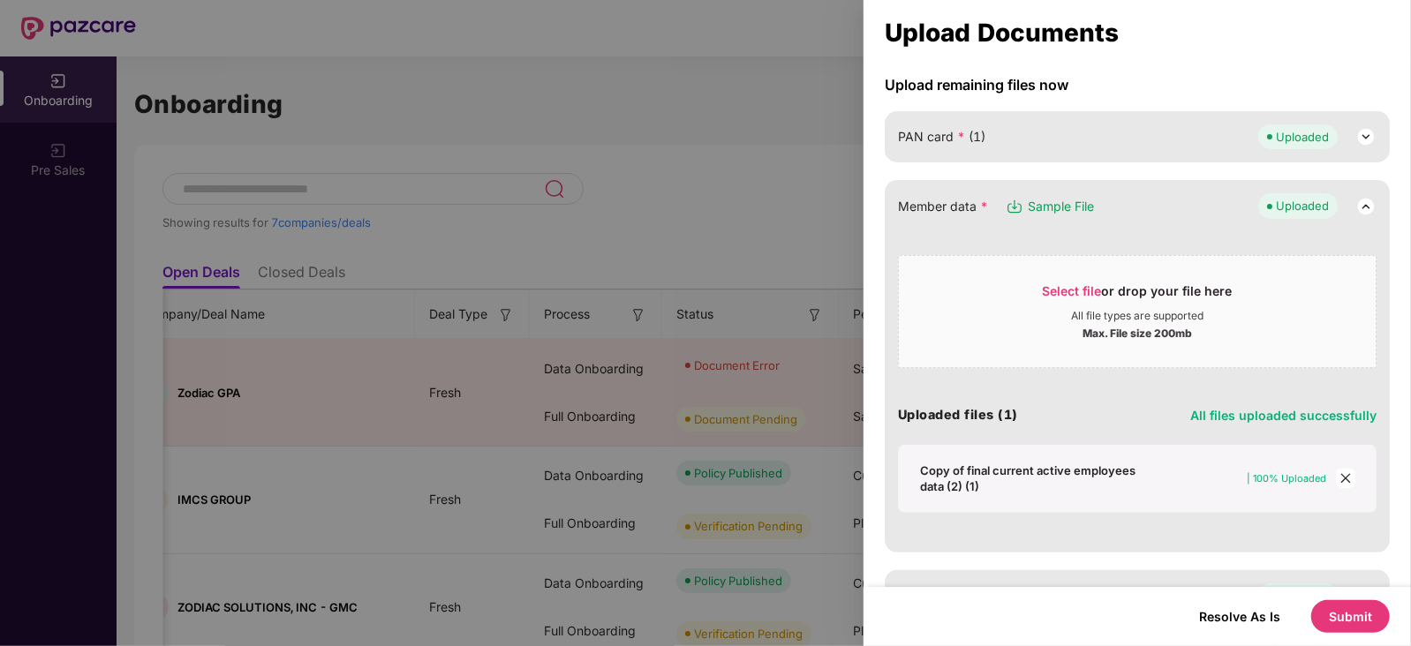
click at [1345, 472] on icon "close" at bounding box center [1345, 478] width 12 height 12
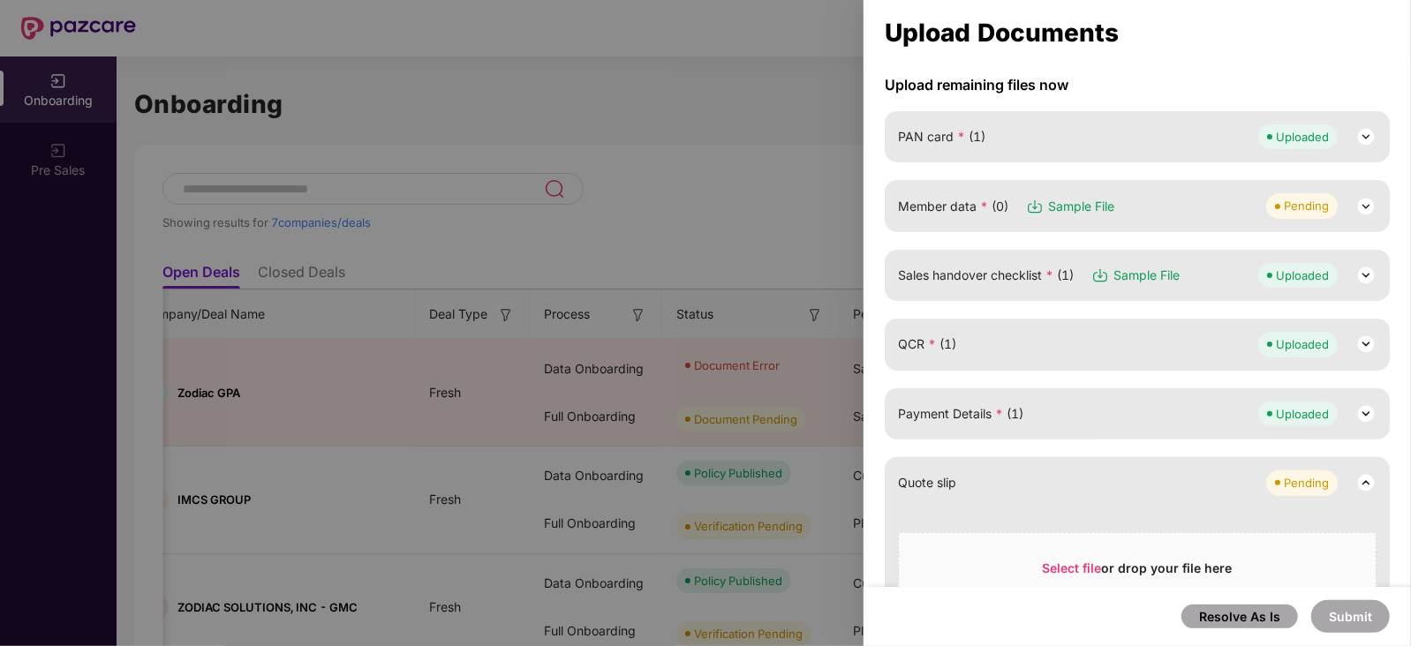
click at [1365, 200] on img at bounding box center [1365, 206] width 21 height 21
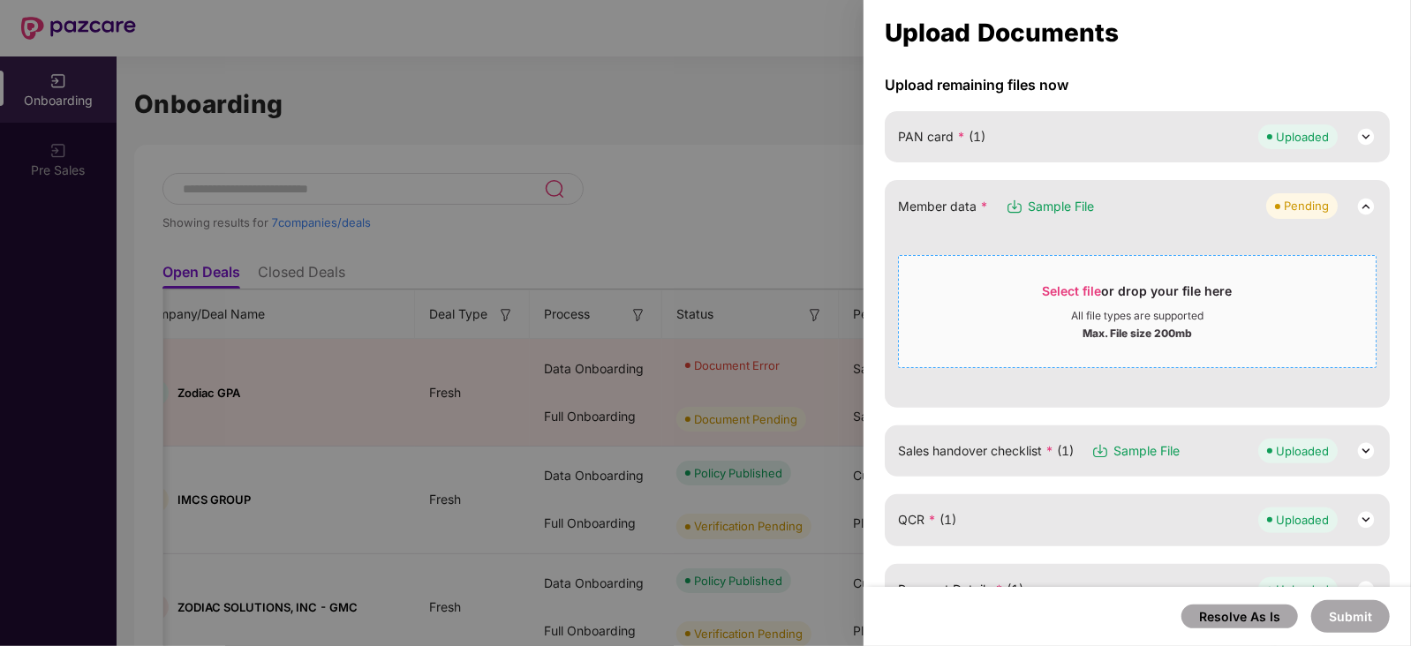
click at [1134, 289] on div "Select file or drop your file here" at bounding box center [1138, 295] width 190 height 26
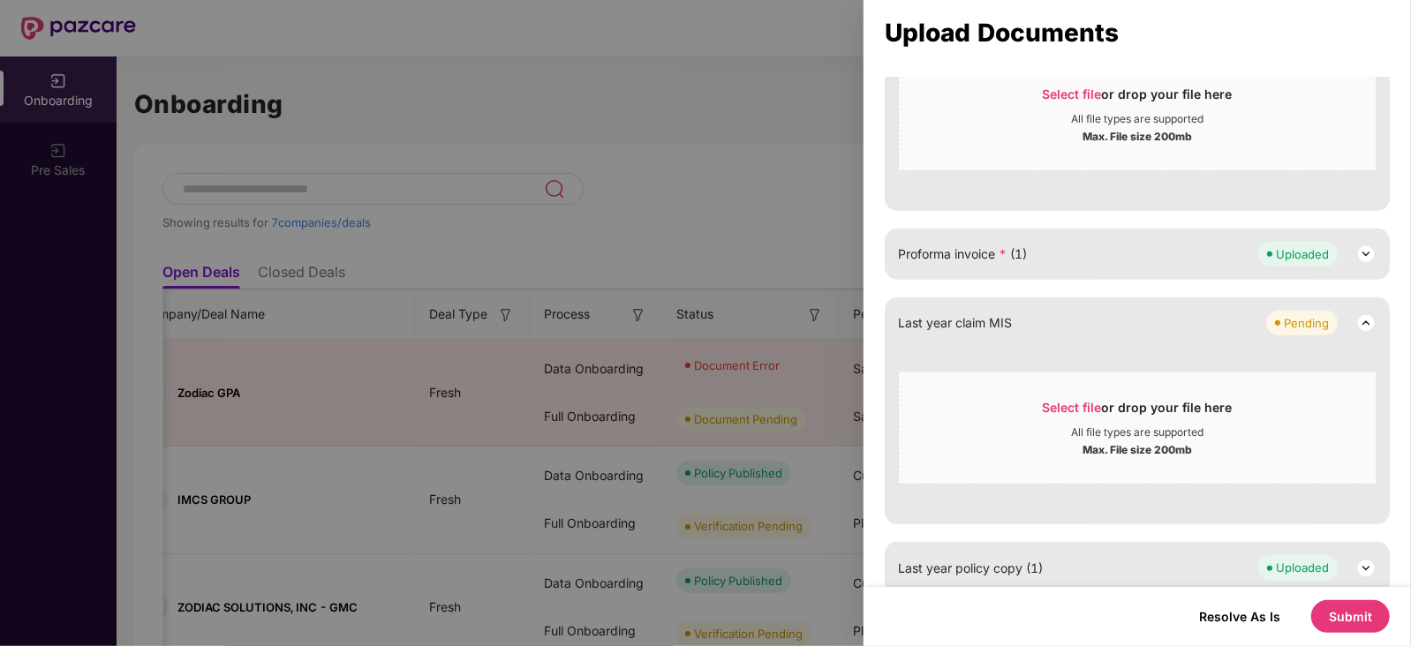
scroll to position [703, 0]
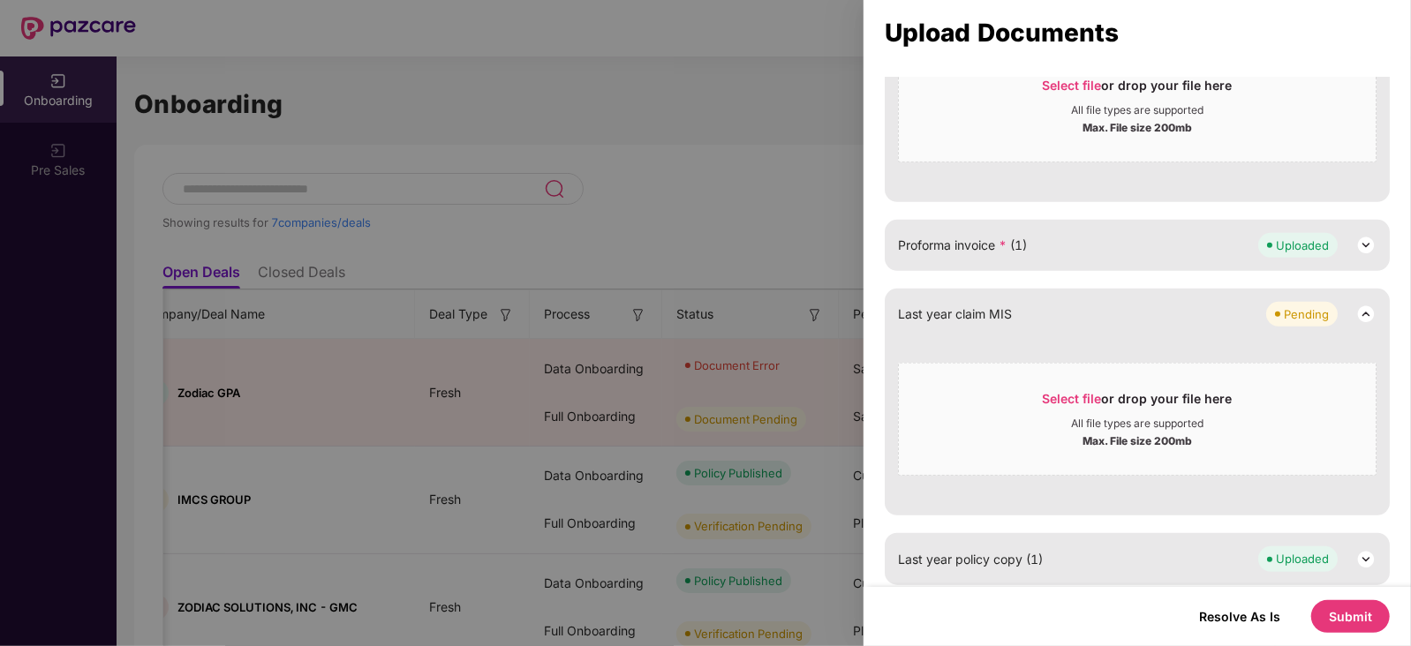
click at [1339, 588] on button "Submit" at bounding box center [1350, 616] width 79 height 33
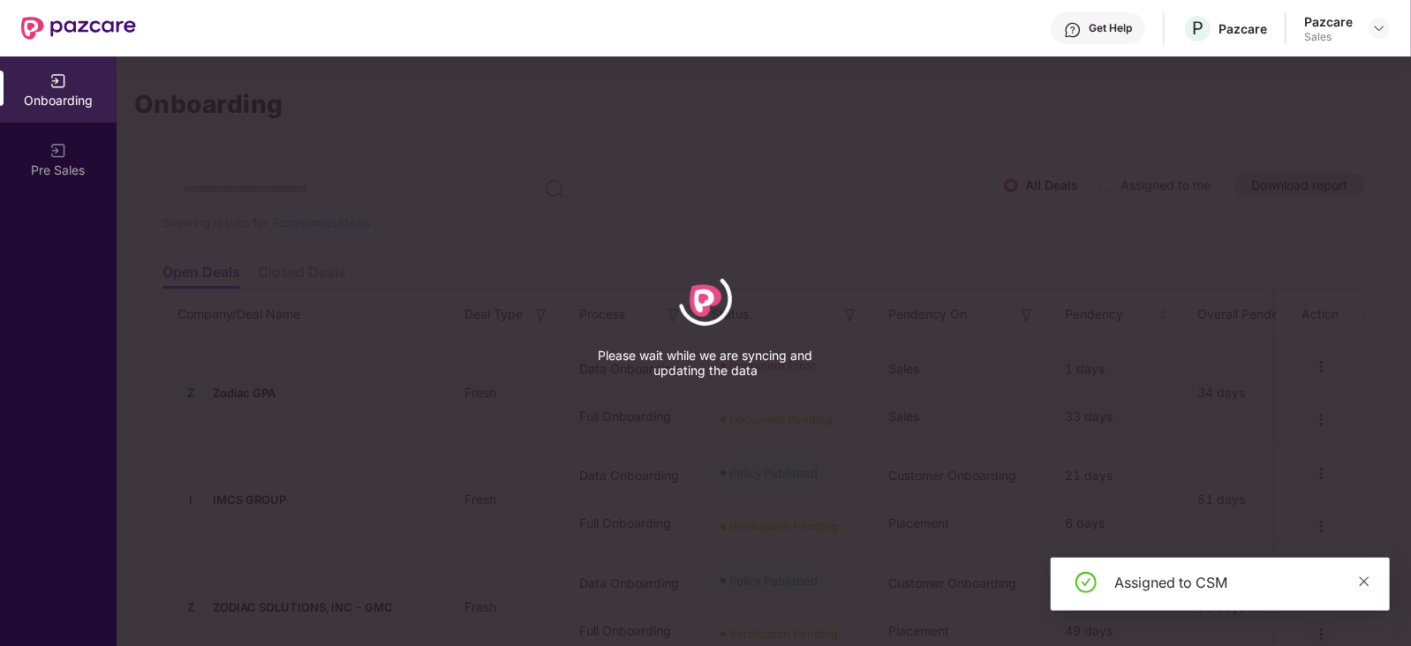
click at [1365, 582] on icon "close" at bounding box center [1365, 581] width 10 height 10
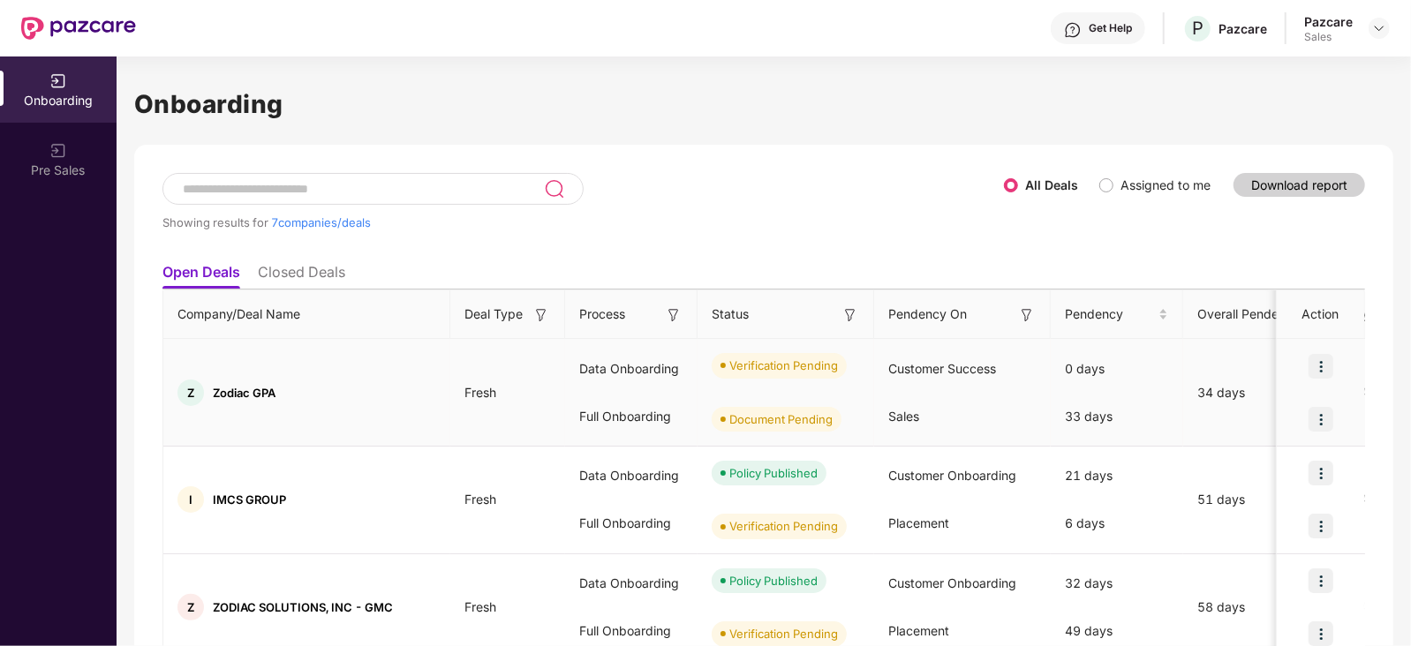
click at [1314, 414] on img at bounding box center [1320, 419] width 25 height 25
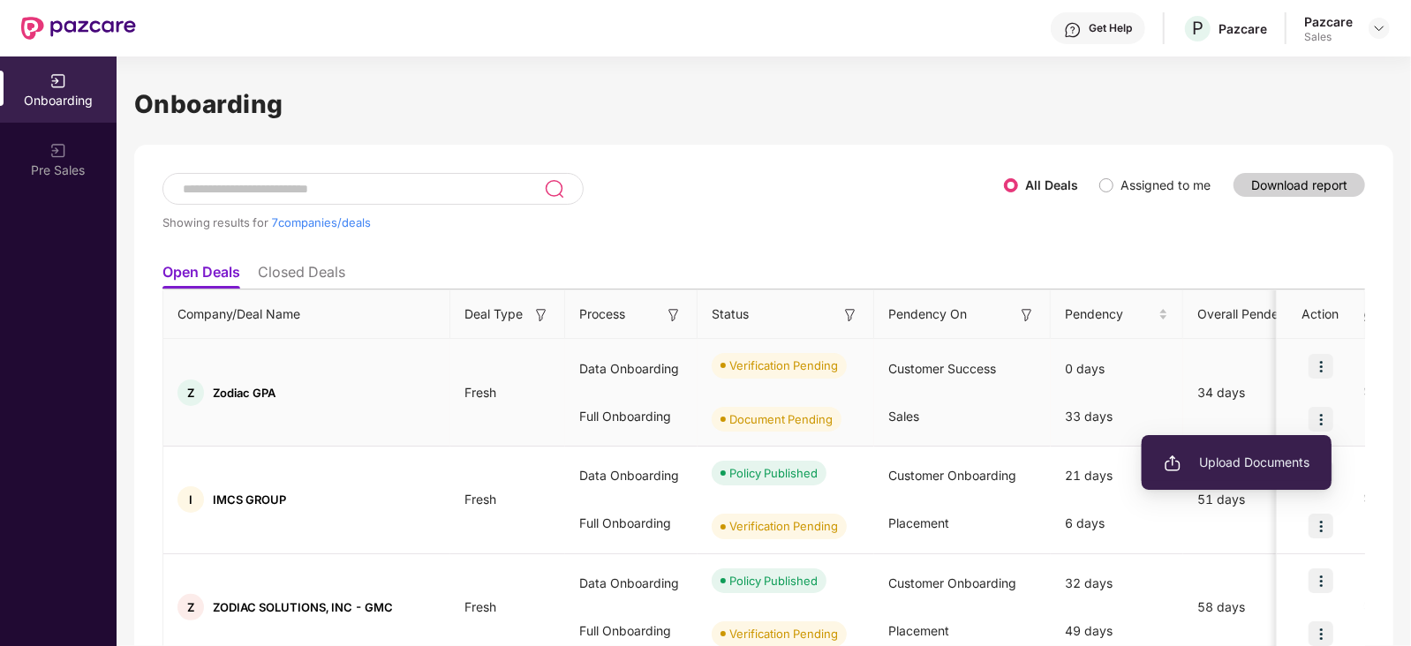
click at [1229, 463] on span "Upload Documents" at bounding box center [1237, 462] width 146 height 19
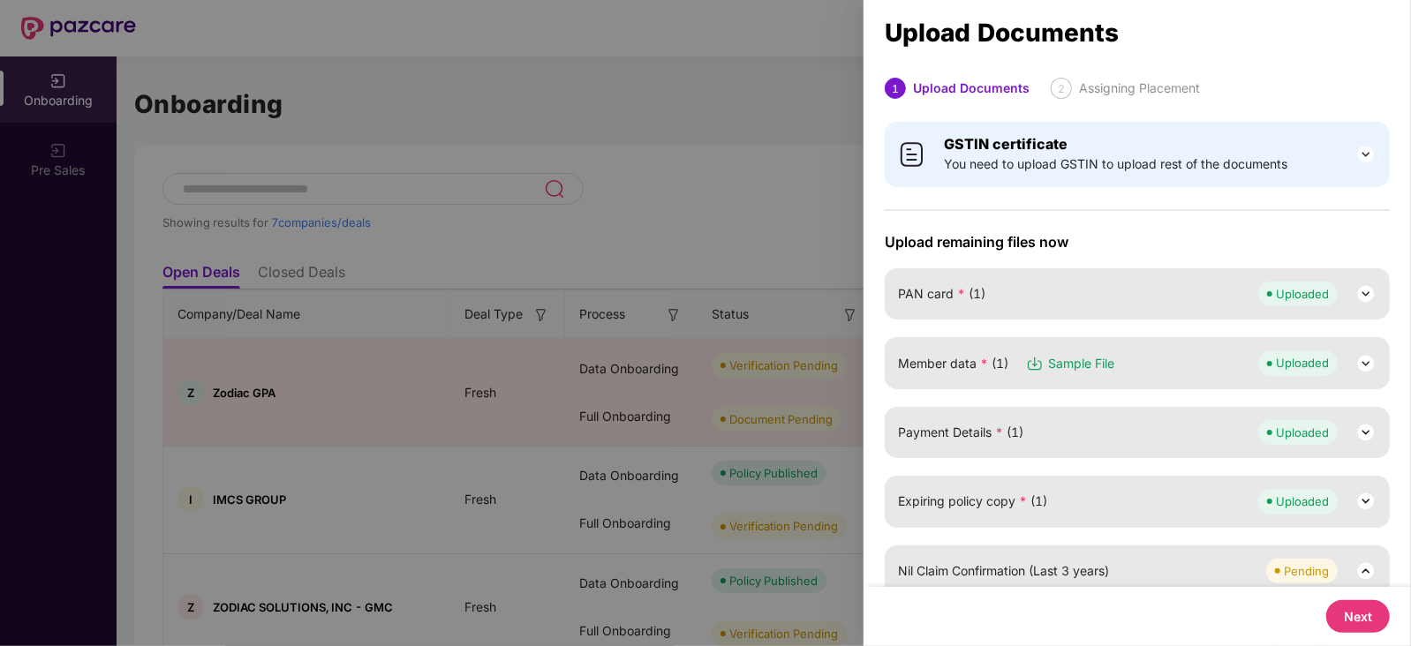
scroll to position [195, 0]
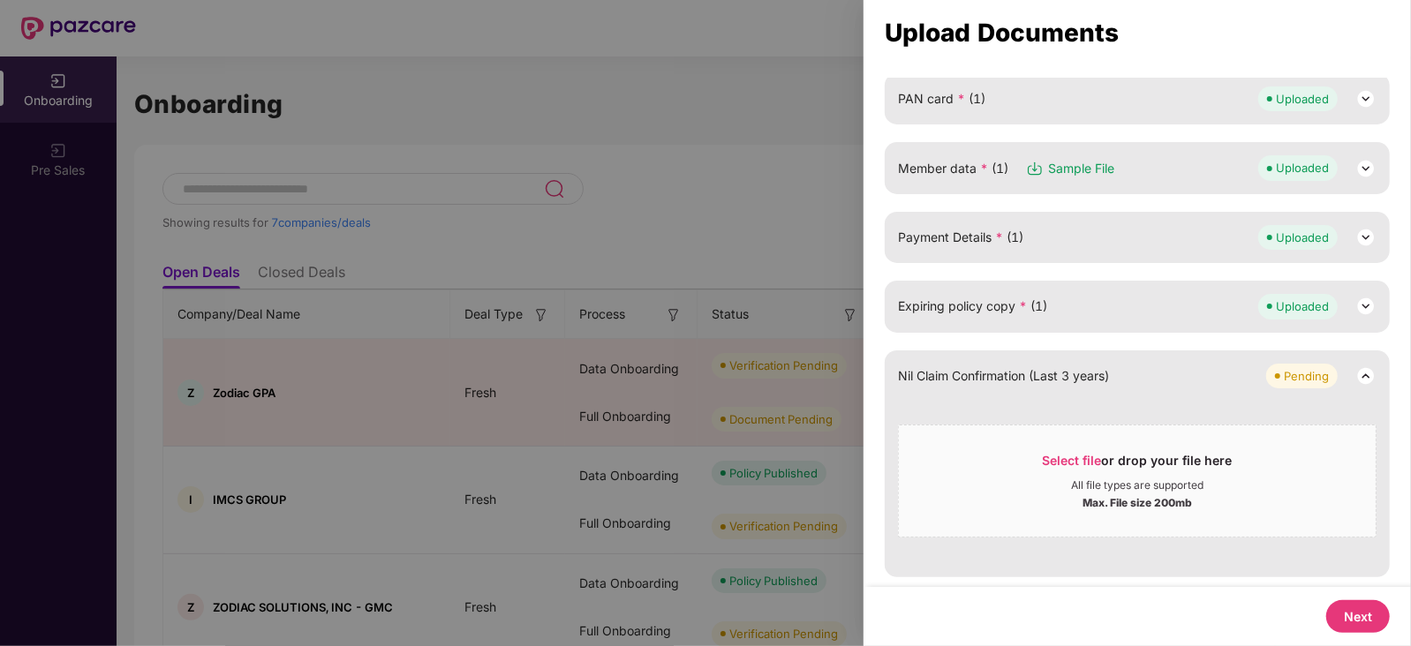
click at [1342, 588] on button "Next" at bounding box center [1358, 616] width 64 height 33
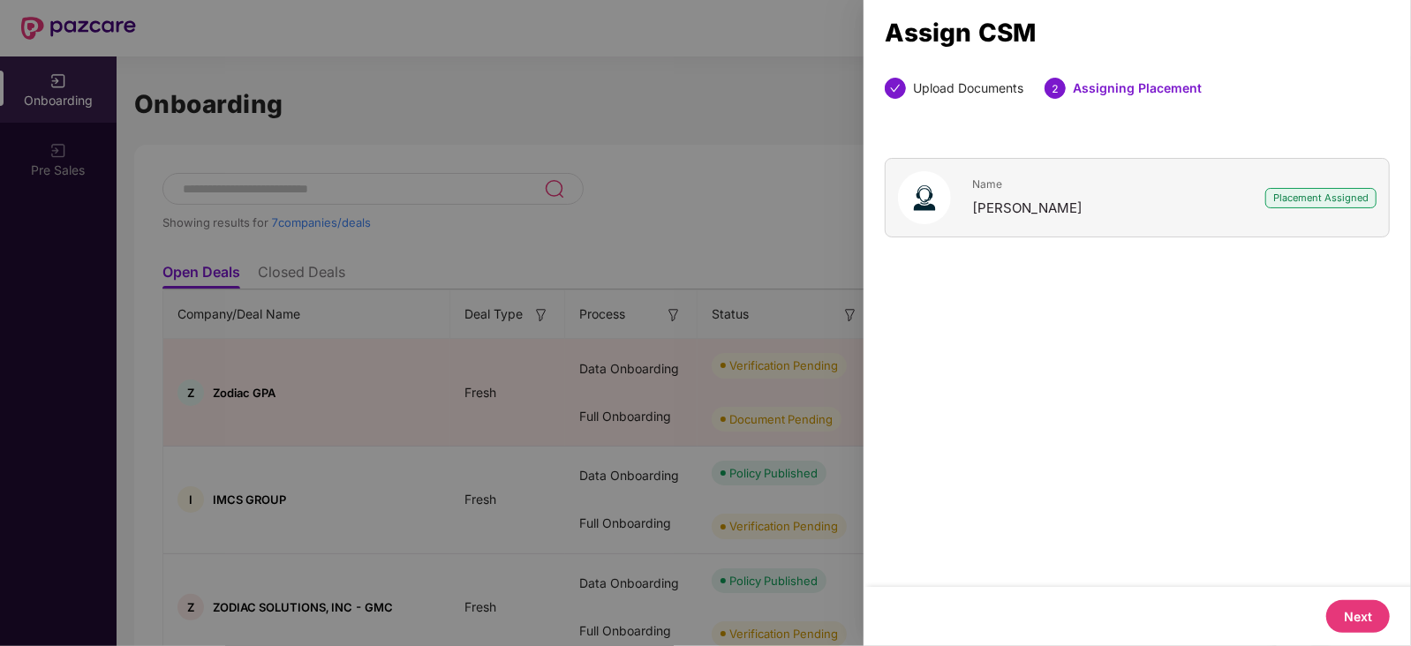
scroll to position [0, 0]
click at [1342, 588] on button "Next" at bounding box center [1358, 616] width 64 height 33
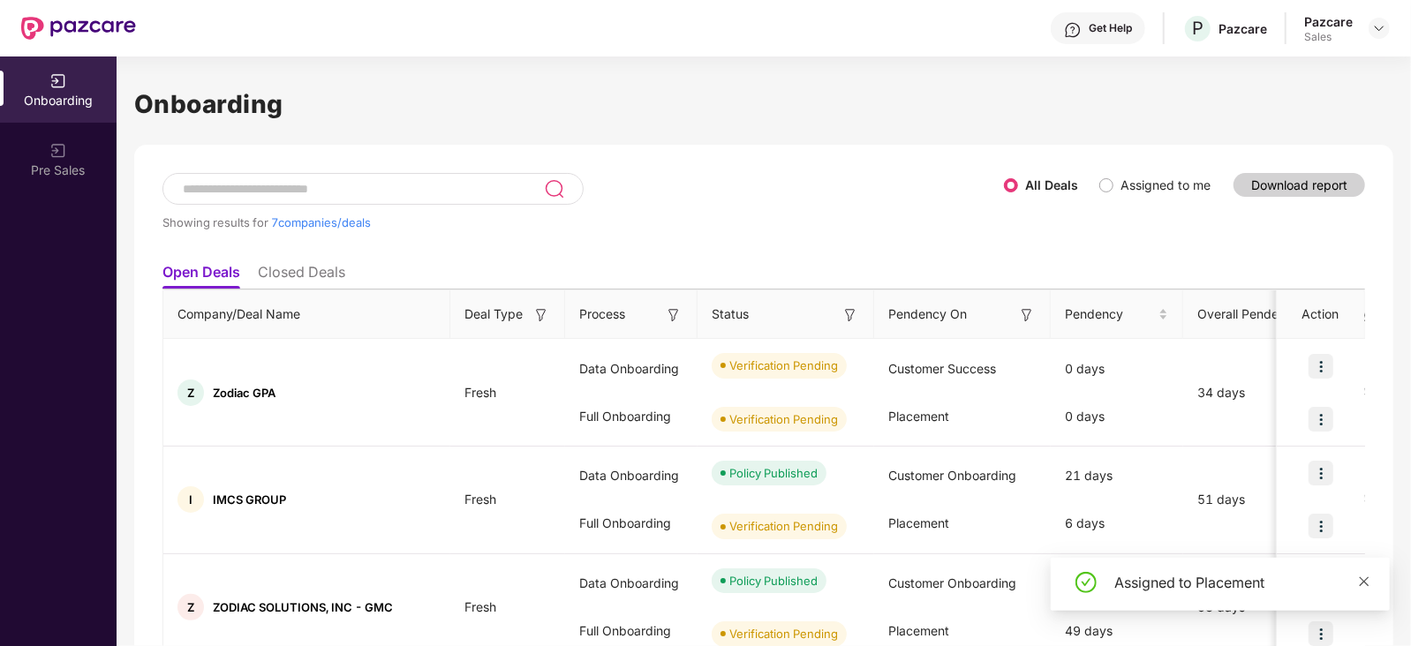
click at [1367, 581] on icon "close" at bounding box center [1364, 582] width 12 height 12
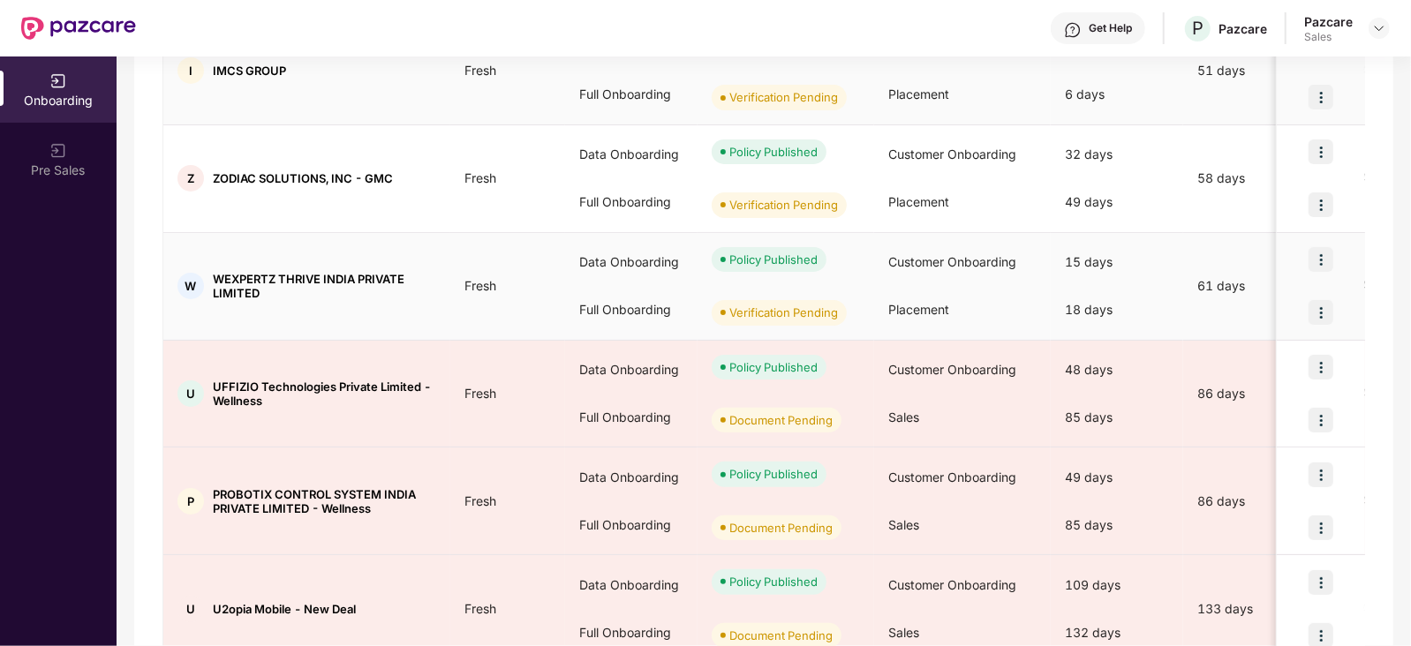
scroll to position [433, 0]
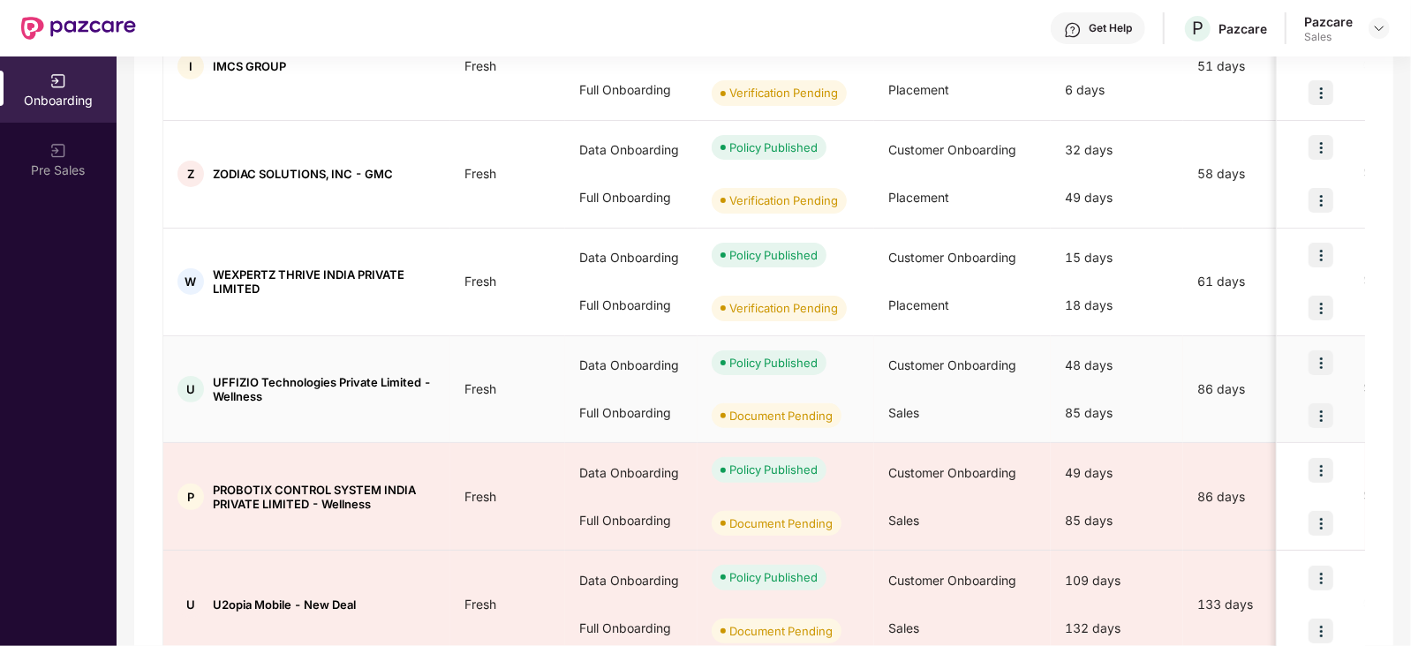
click at [1320, 360] on img at bounding box center [1320, 362] width 25 height 25
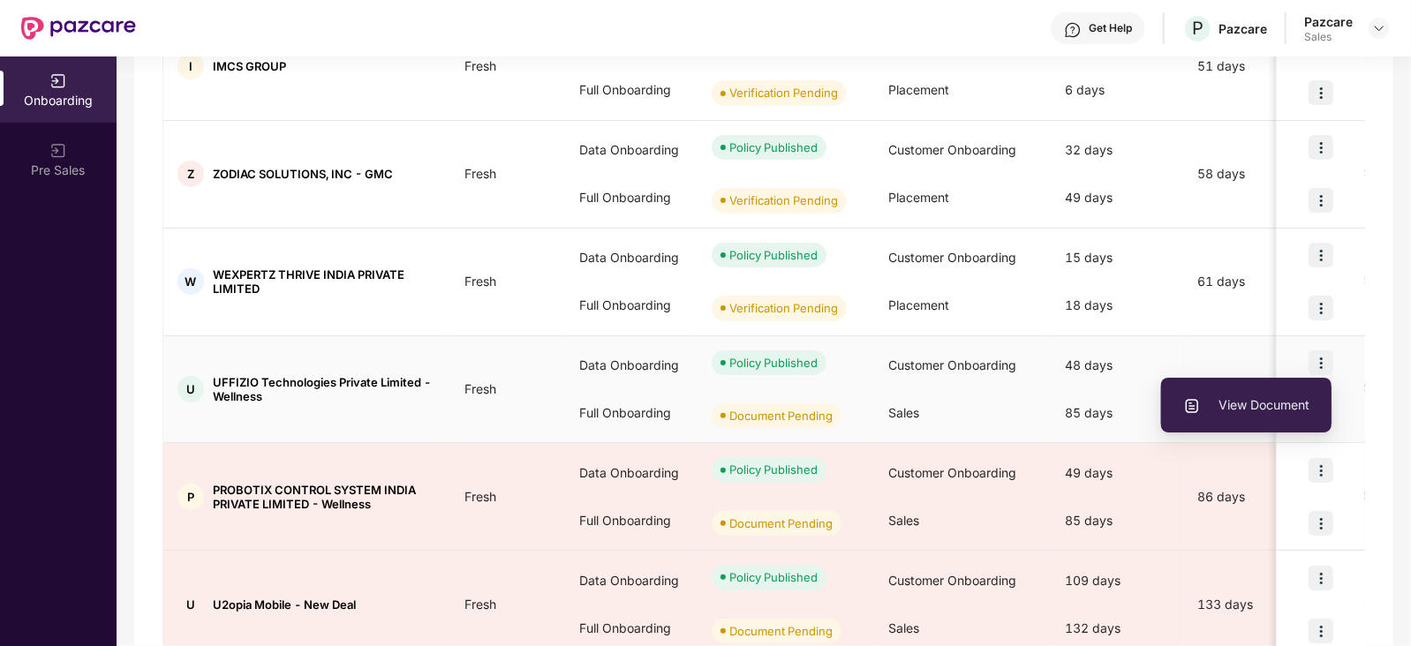
click at [1218, 413] on span "View Document" at bounding box center [1246, 404] width 126 height 19
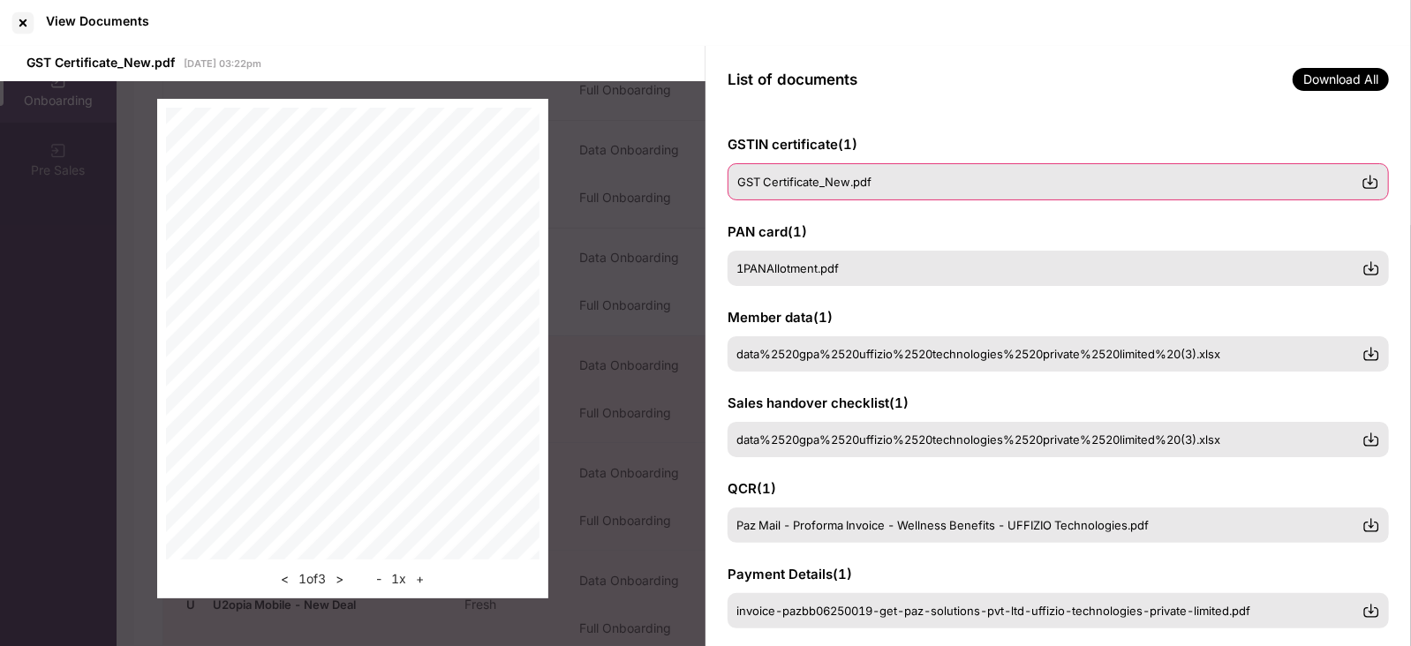
click at [1369, 179] on img at bounding box center [1370, 182] width 18 height 18
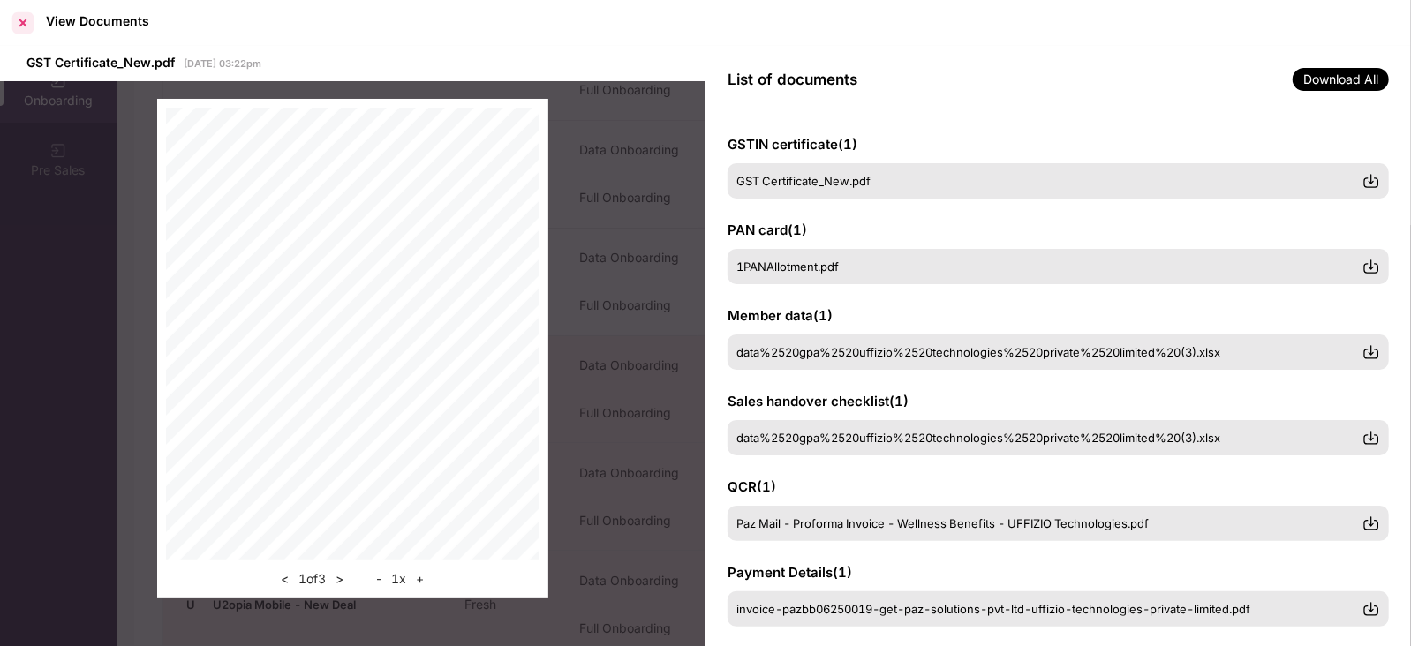
click at [17, 26] on div at bounding box center [23, 23] width 28 height 28
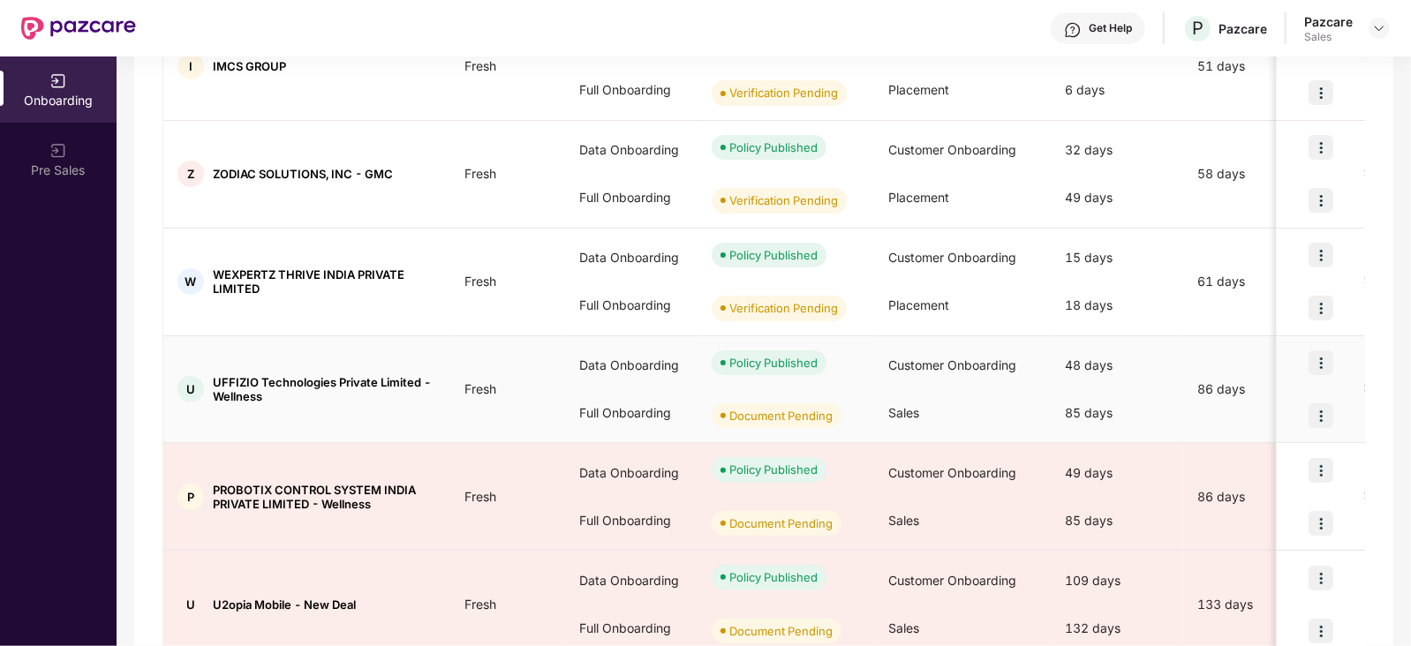
click at [1324, 408] on img at bounding box center [1320, 415] width 25 height 25
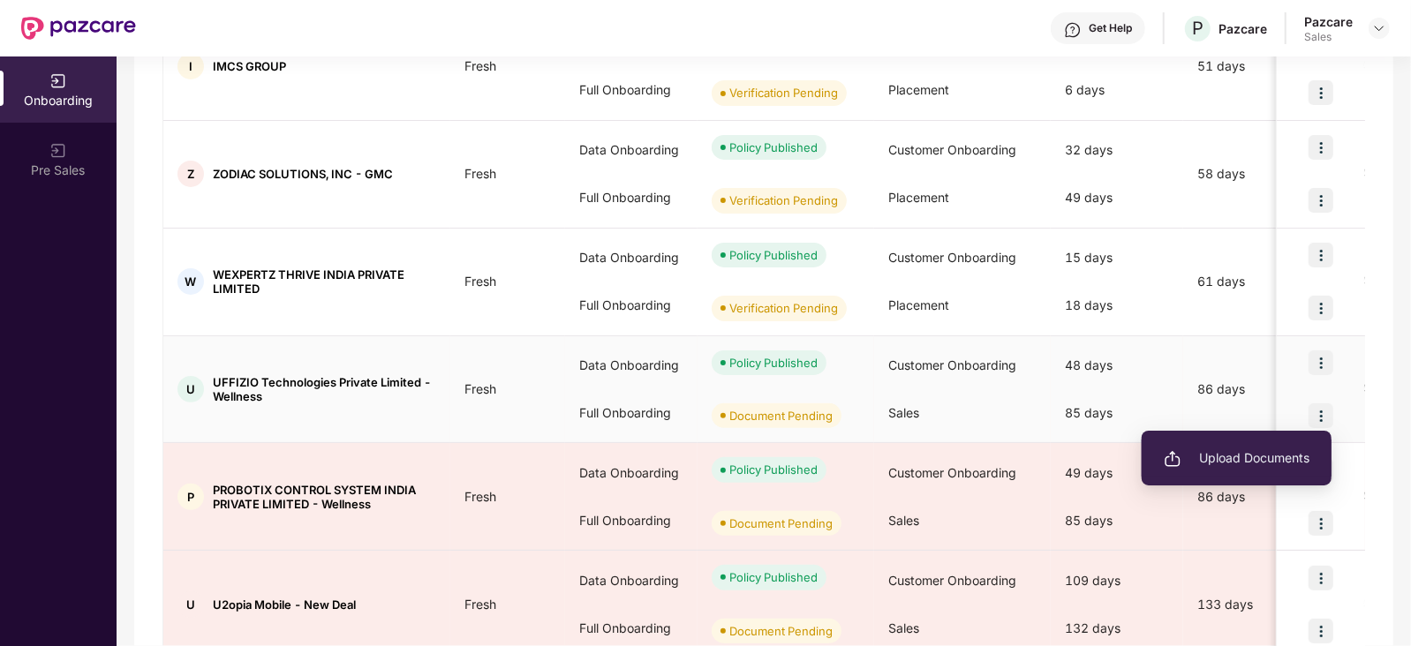
click at [1248, 449] on span "Upload Documents" at bounding box center [1237, 457] width 146 height 19
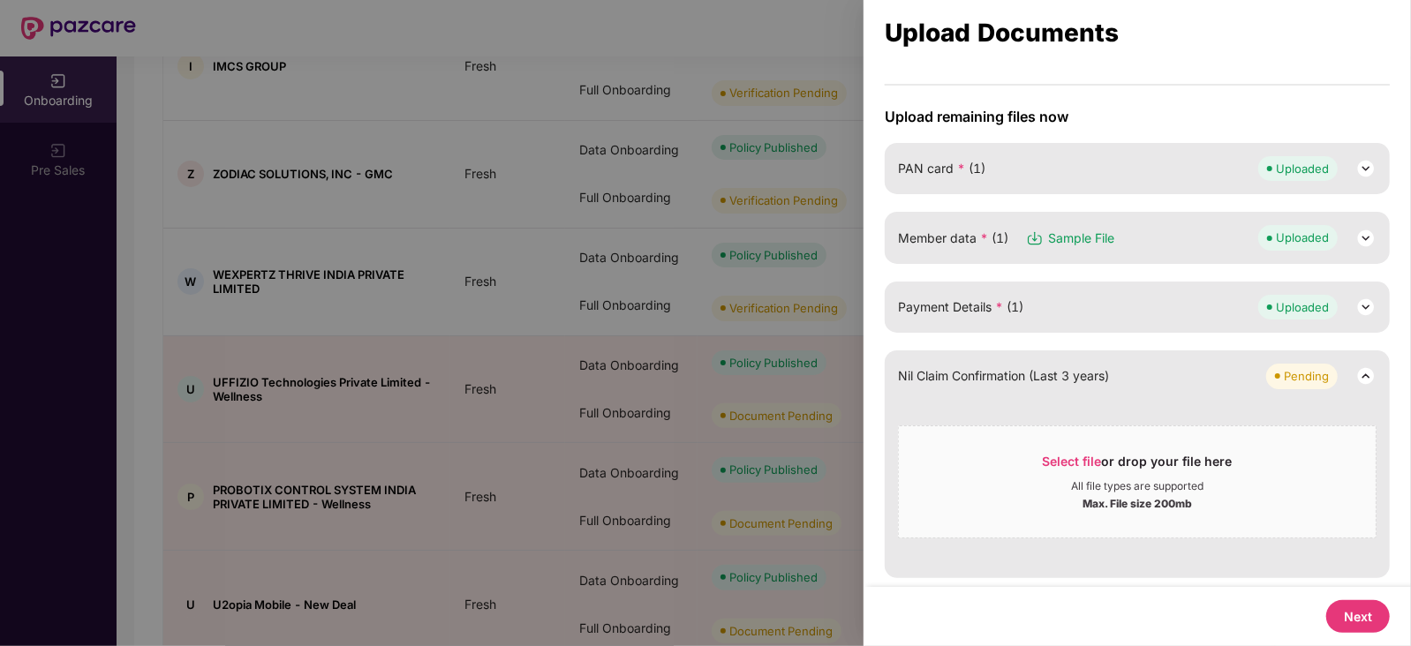
scroll to position [0, 0]
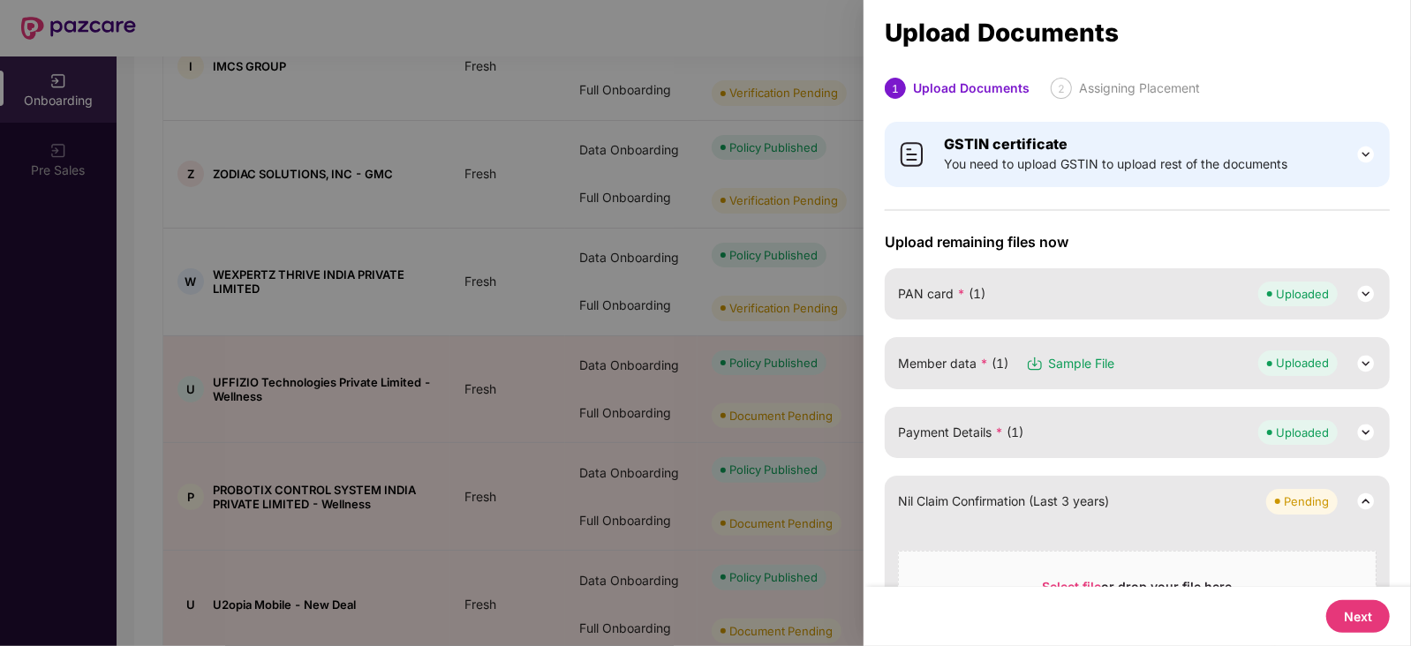
click at [1360, 588] on button "Next" at bounding box center [1358, 616] width 64 height 33
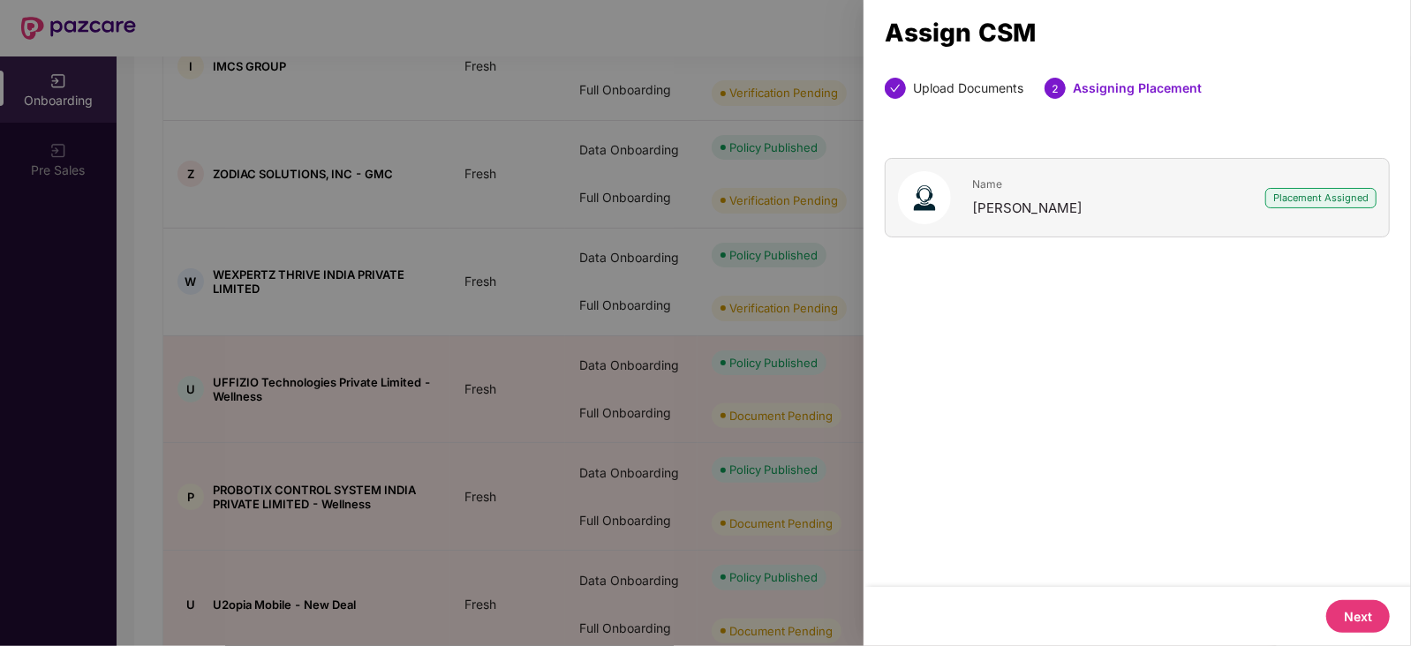
click at [1360, 588] on button "Next" at bounding box center [1358, 616] width 64 height 33
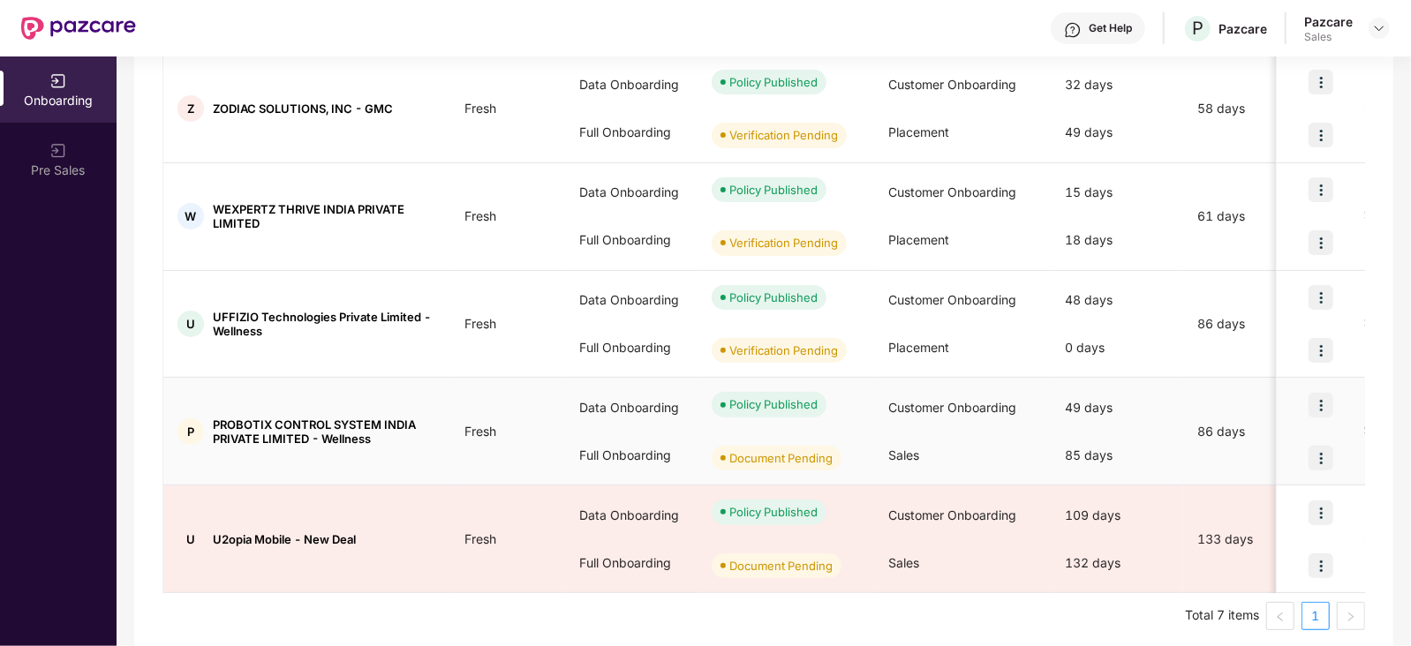
scroll to position [508, 0]
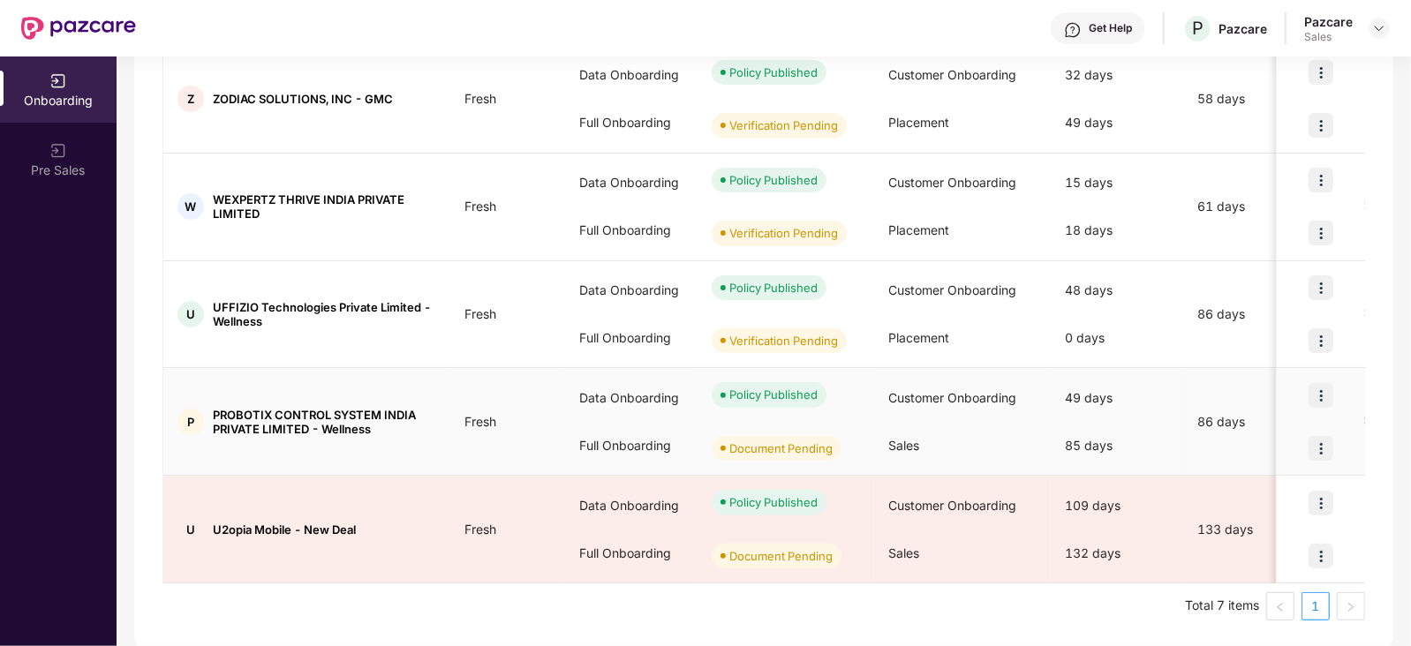
click at [1318, 444] on img at bounding box center [1320, 448] width 25 height 25
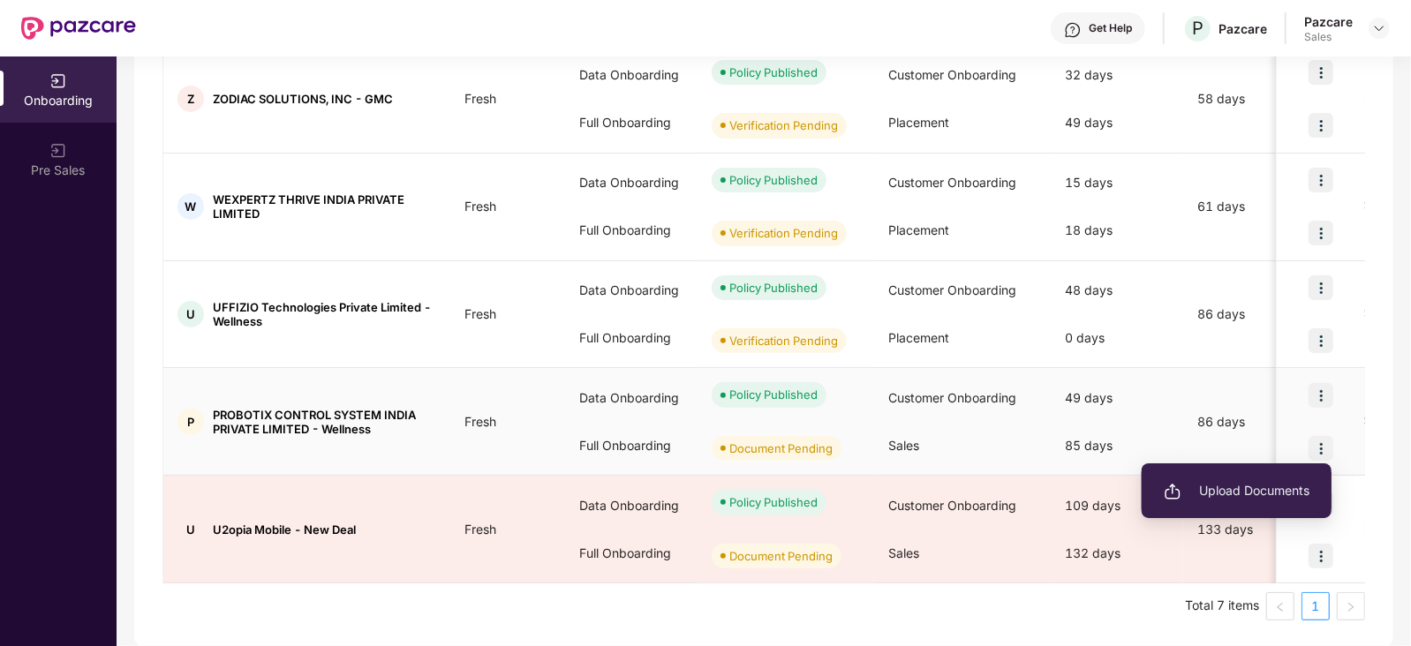
click at [1258, 477] on li "Upload Documents" at bounding box center [1236, 490] width 190 height 37
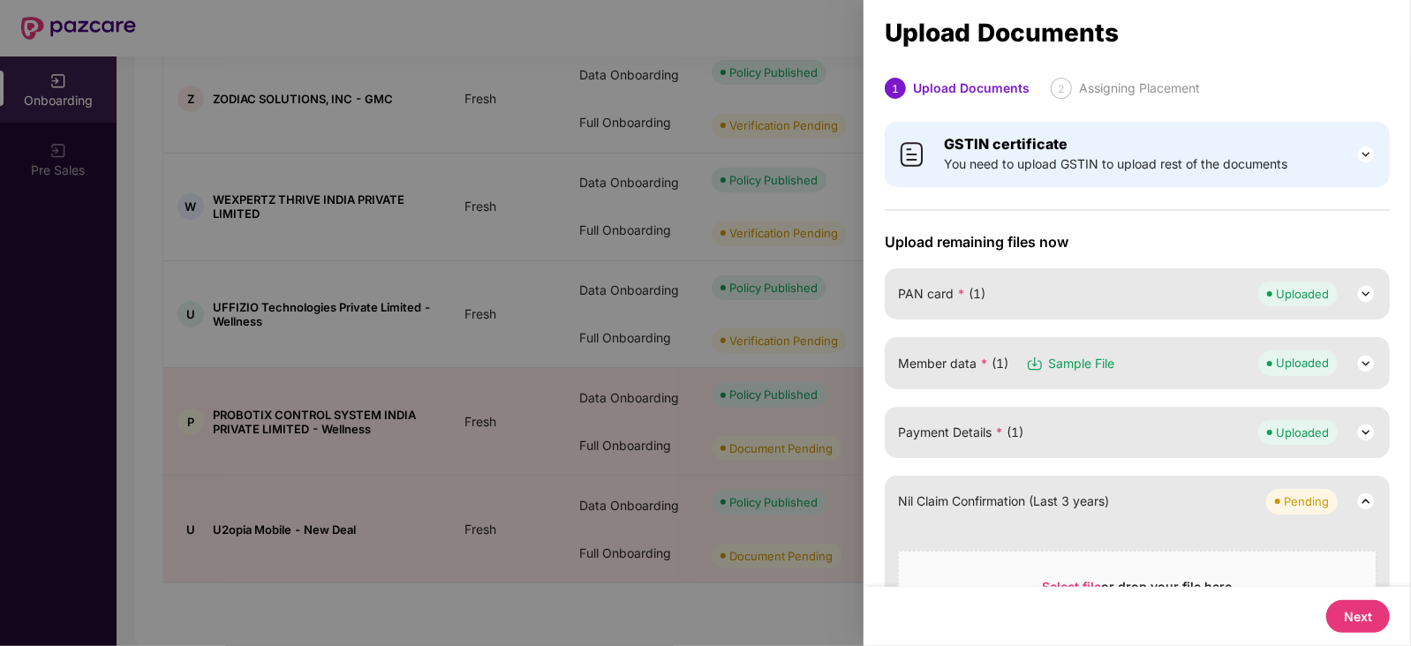
scroll to position [125, 0]
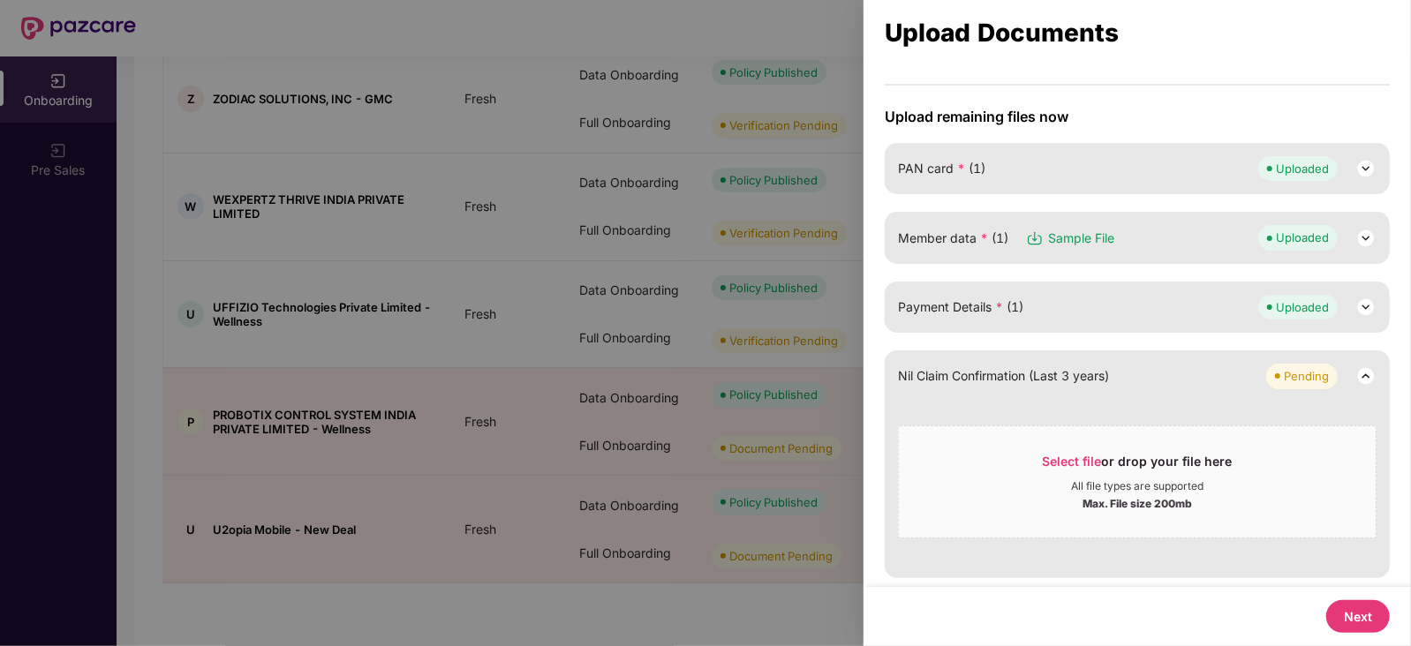
click at [1361, 588] on button "Next" at bounding box center [1358, 616] width 64 height 33
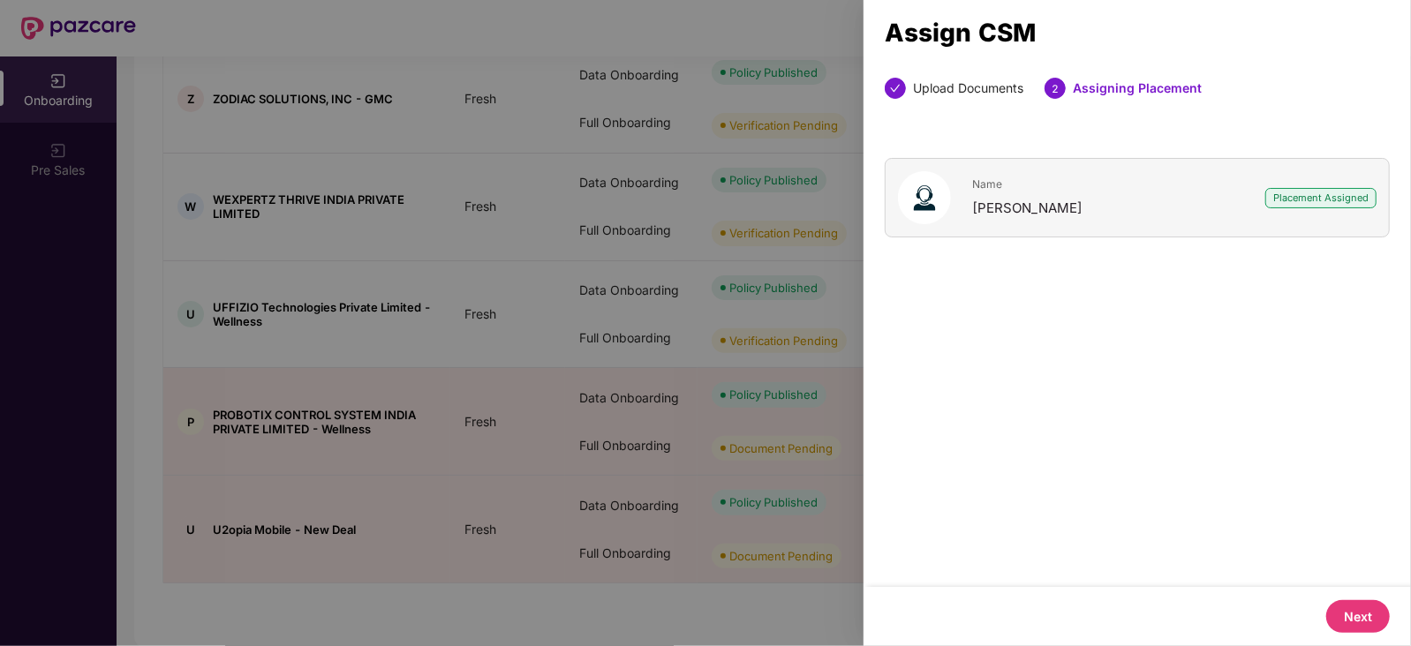
click at [1361, 588] on button "Next" at bounding box center [1358, 616] width 64 height 33
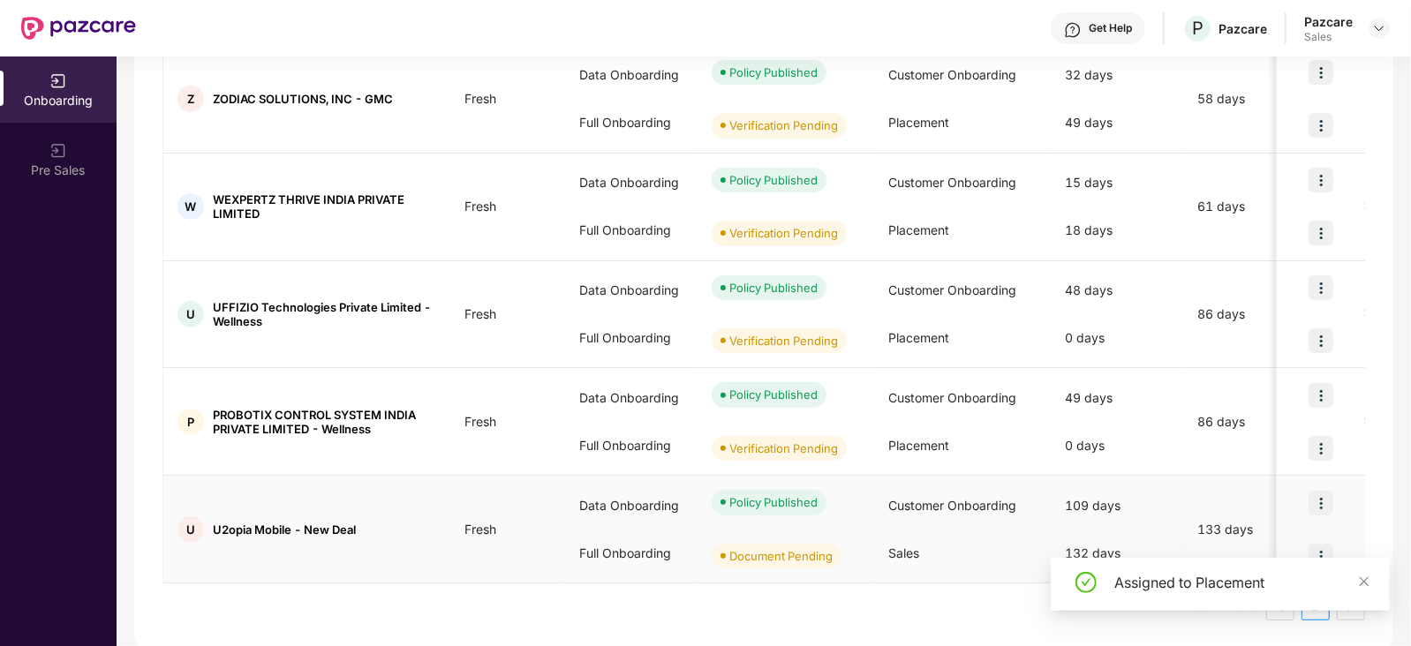
click at [1322, 548] on img at bounding box center [1320, 556] width 25 height 25
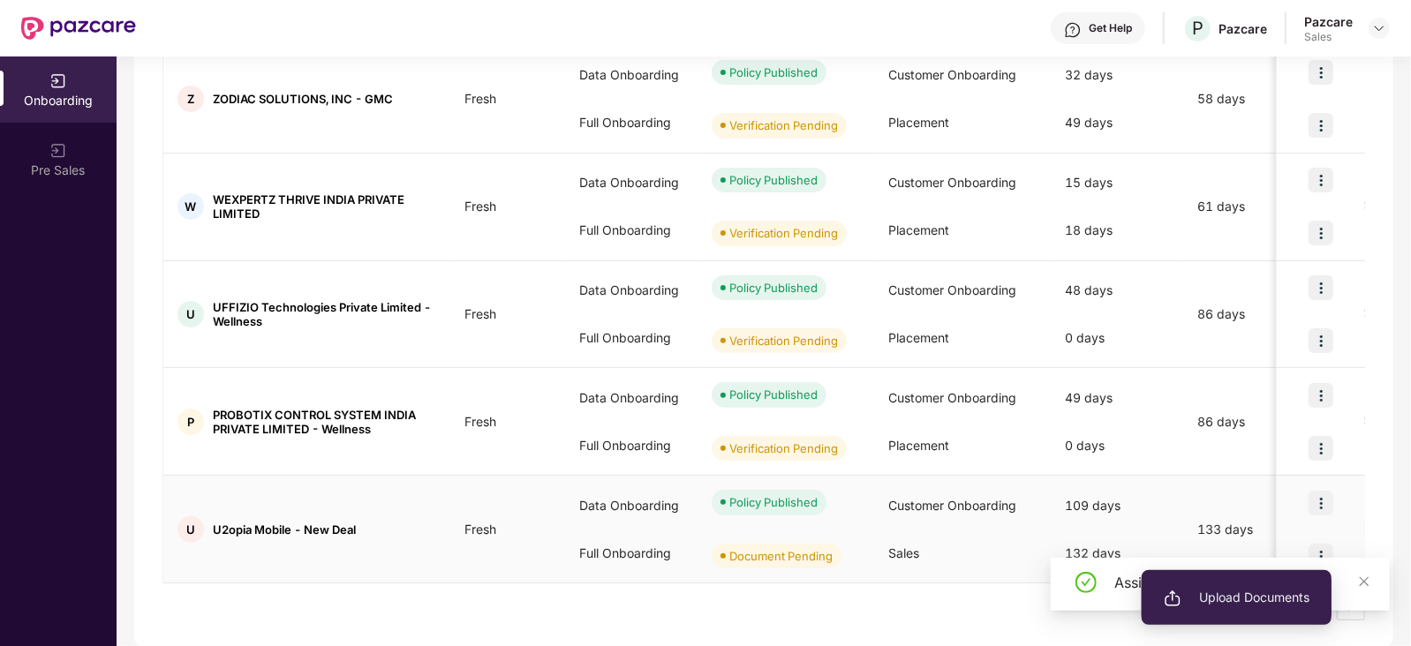
click at [1269, 584] on li "Upload Documents" at bounding box center [1236, 597] width 190 height 37
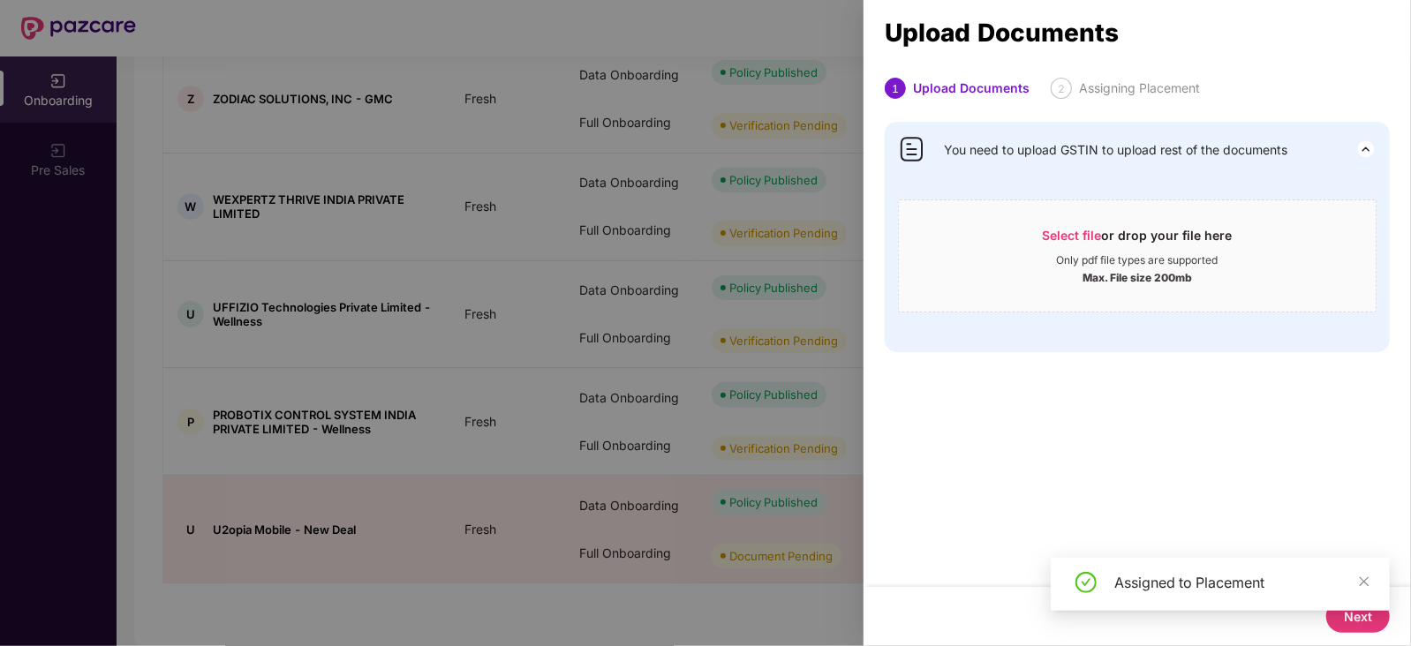
click at [671, 492] on div at bounding box center [705, 323] width 1411 height 646
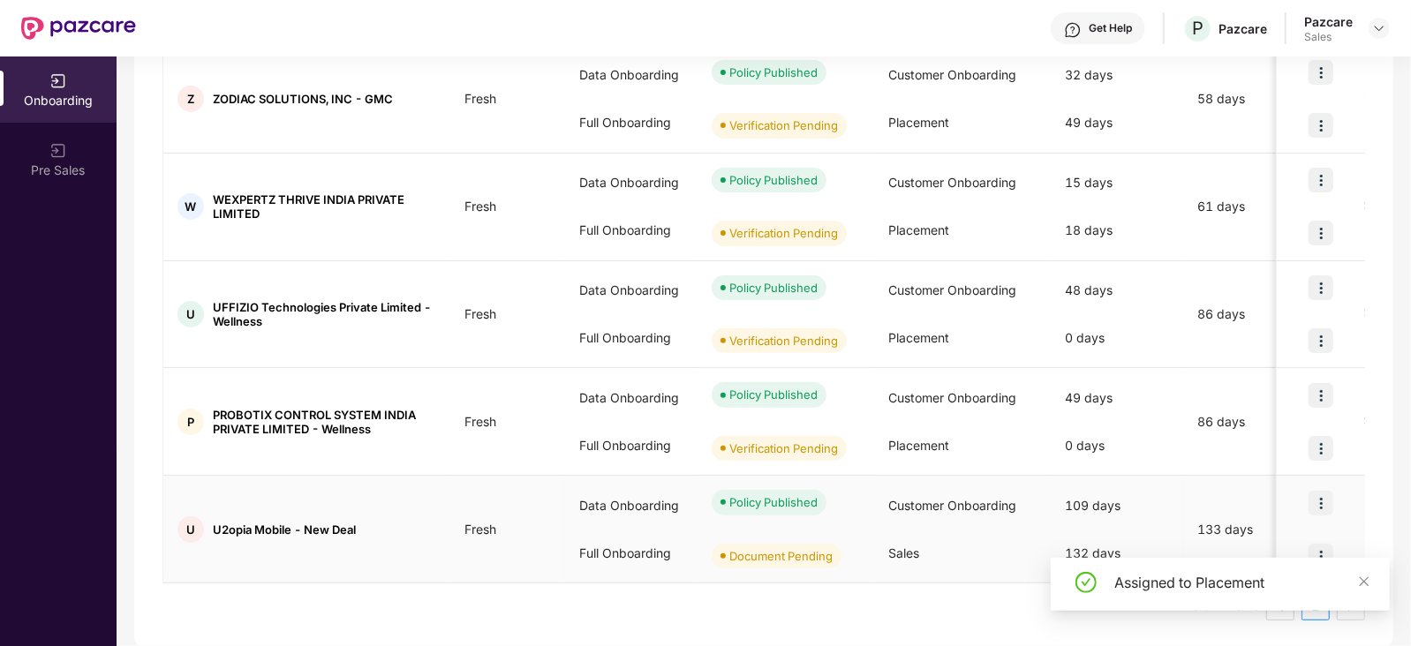
click at [1314, 498] on img at bounding box center [1320, 503] width 25 height 25
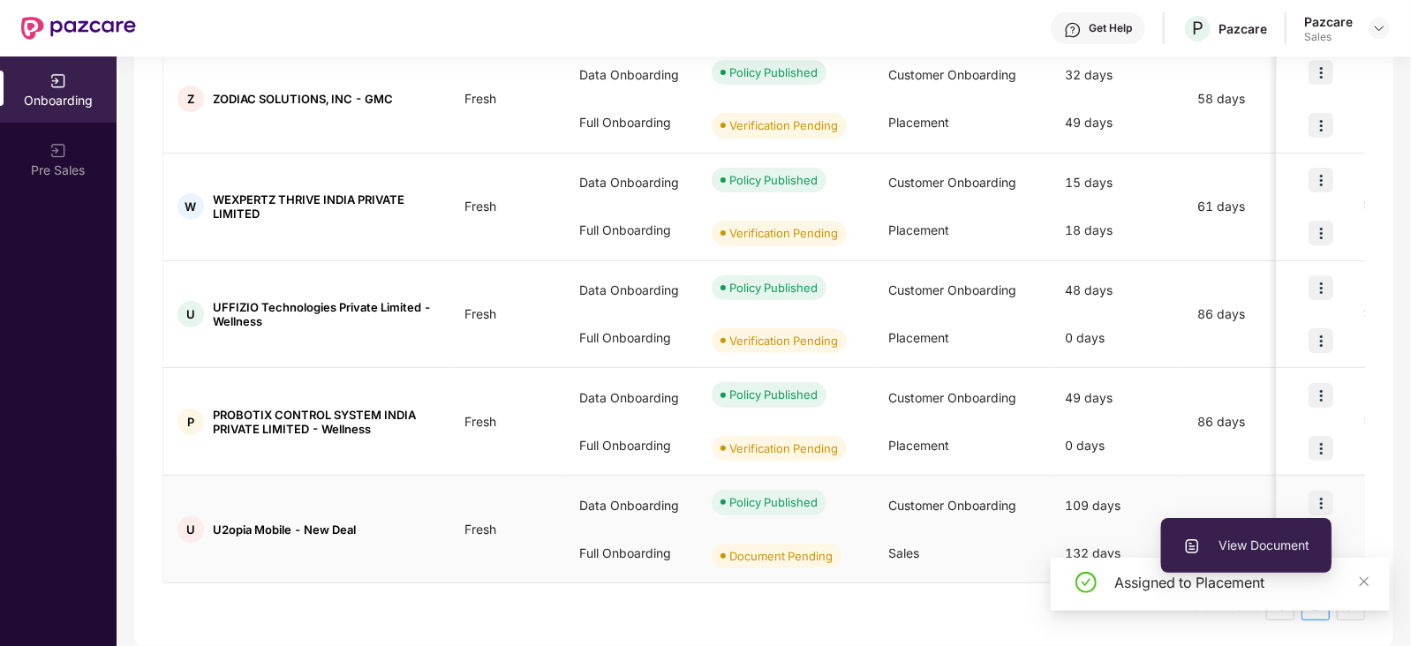
click at [1269, 531] on li "View Document" at bounding box center [1246, 545] width 170 height 37
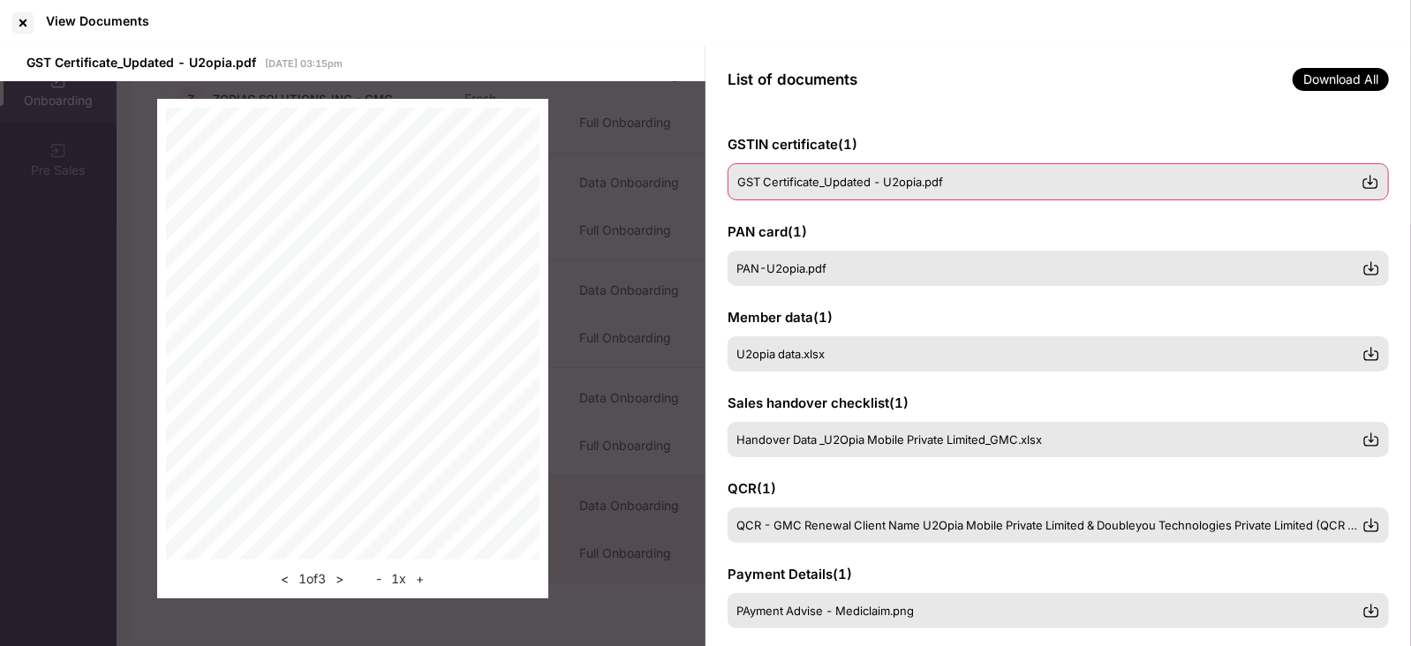
click at [1374, 179] on img at bounding box center [1370, 182] width 18 height 18
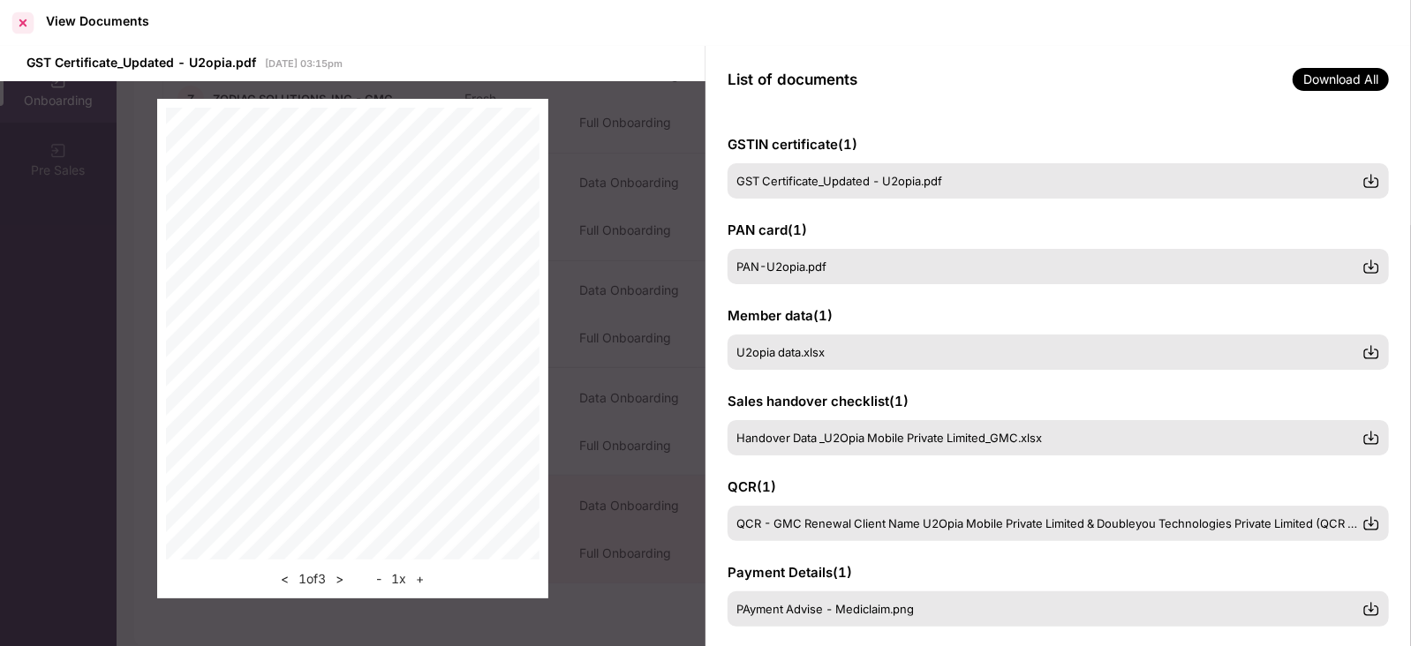
click at [22, 17] on div at bounding box center [23, 23] width 28 height 28
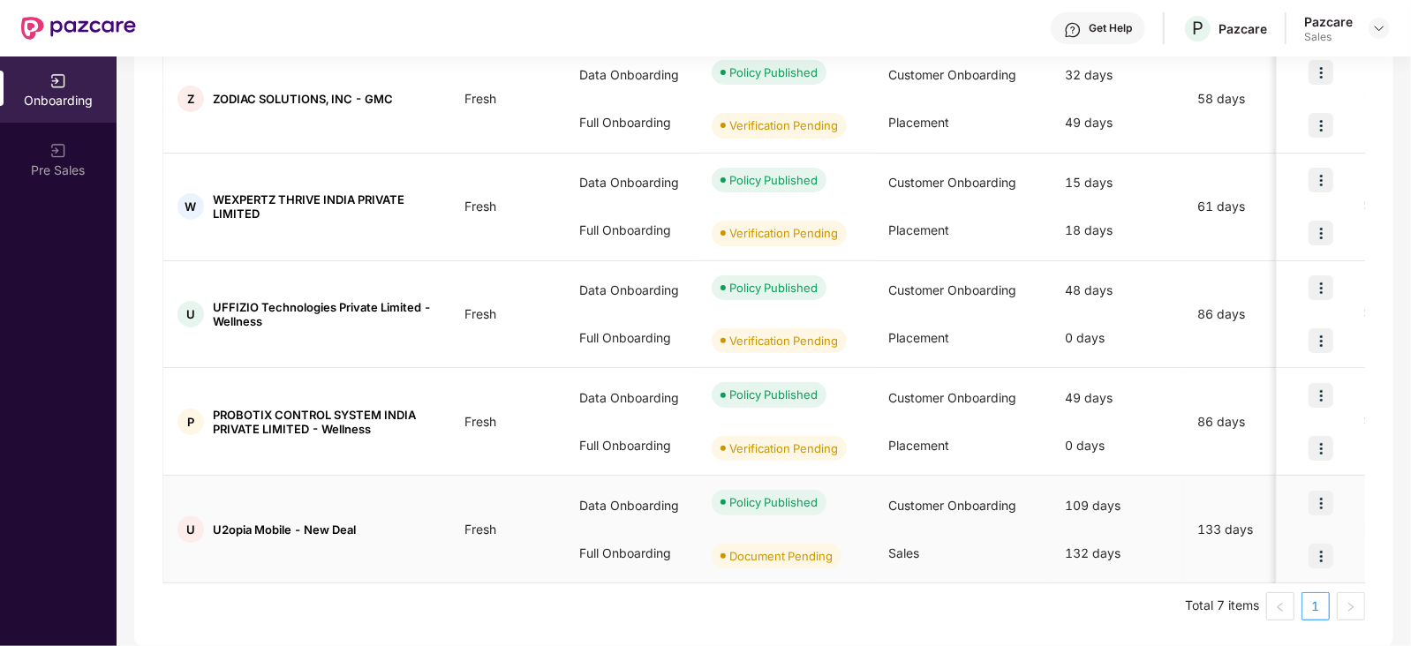
click at [1316, 549] on img at bounding box center [1320, 556] width 25 height 25
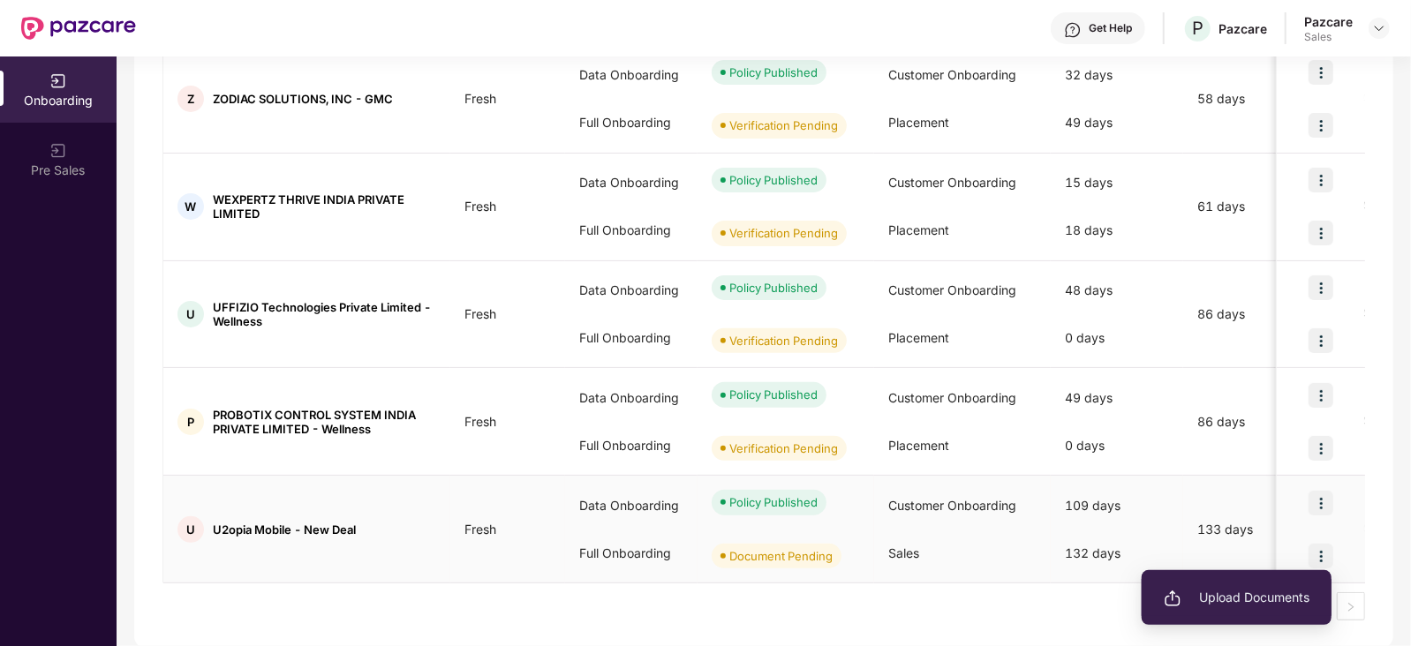
click at [1256, 583] on li "Upload Documents" at bounding box center [1236, 597] width 190 height 37
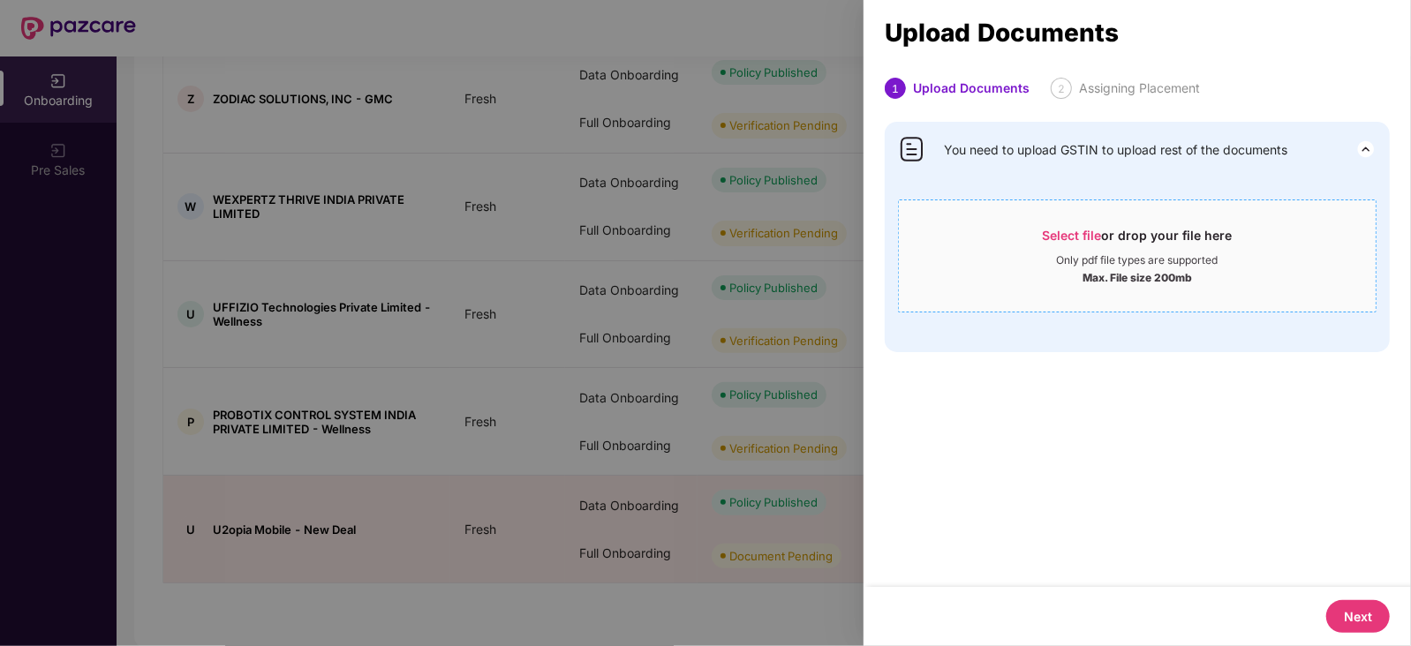
click at [1104, 248] on div "Select file or drop your file here" at bounding box center [1138, 240] width 190 height 26
click at [1179, 265] on div "Only pdf file types are supported" at bounding box center [1138, 260] width 162 height 14
click at [673, 588] on div at bounding box center [705, 323] width 1411 height 646
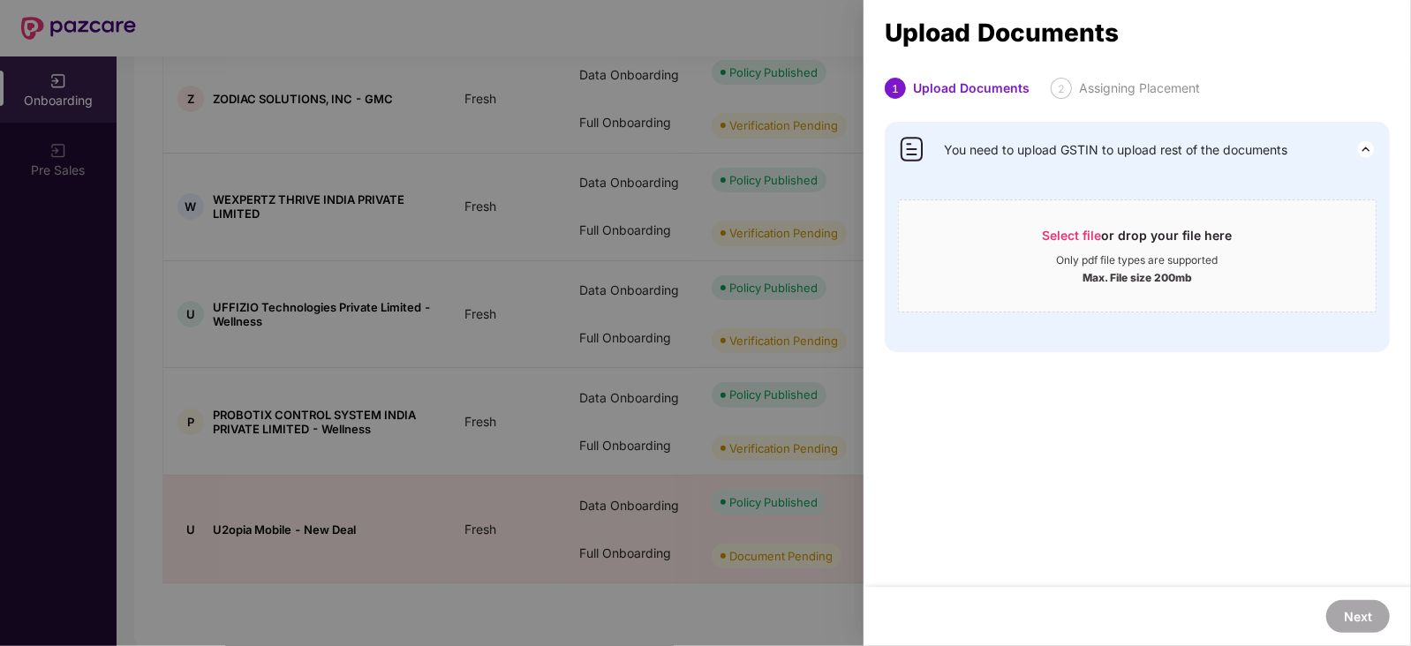
click at [673, 588] on div at bounding box center [705, 323] width 1411 height 646
click at [635, 588] on div at bounding box center [705, 323] width 1411 height 646
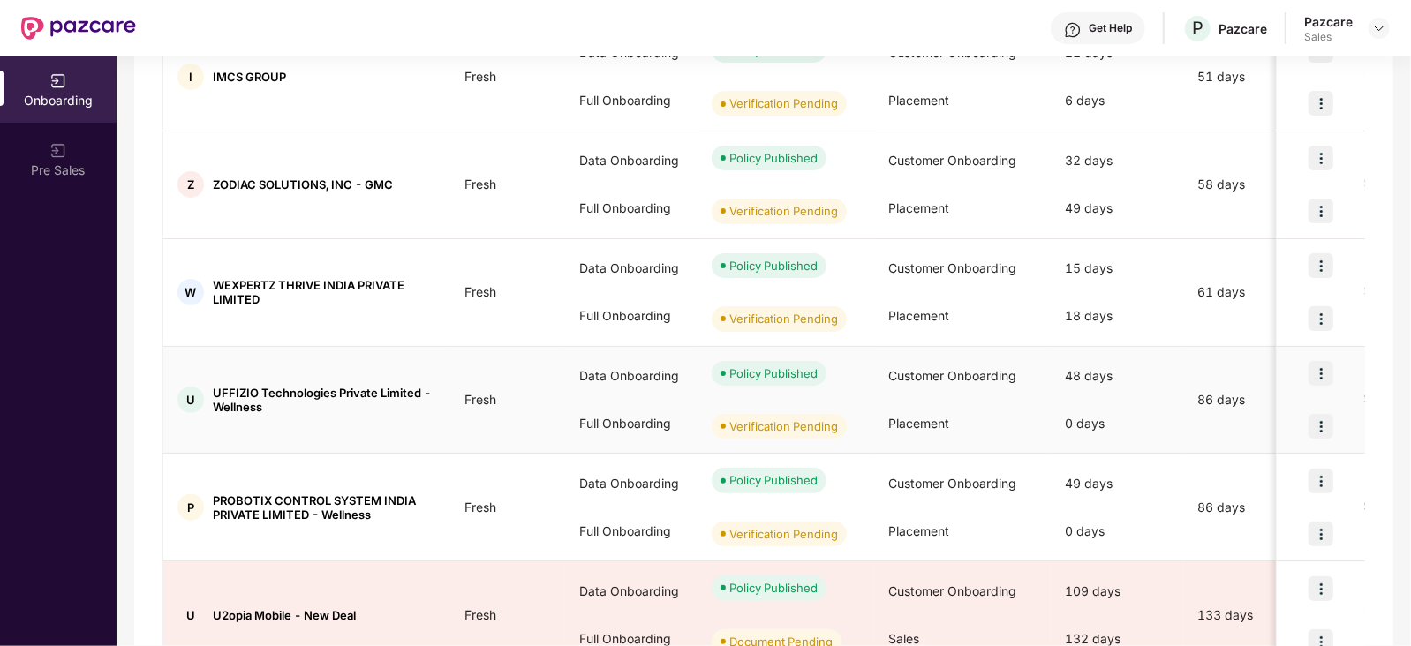
scroll to position [508, 0]
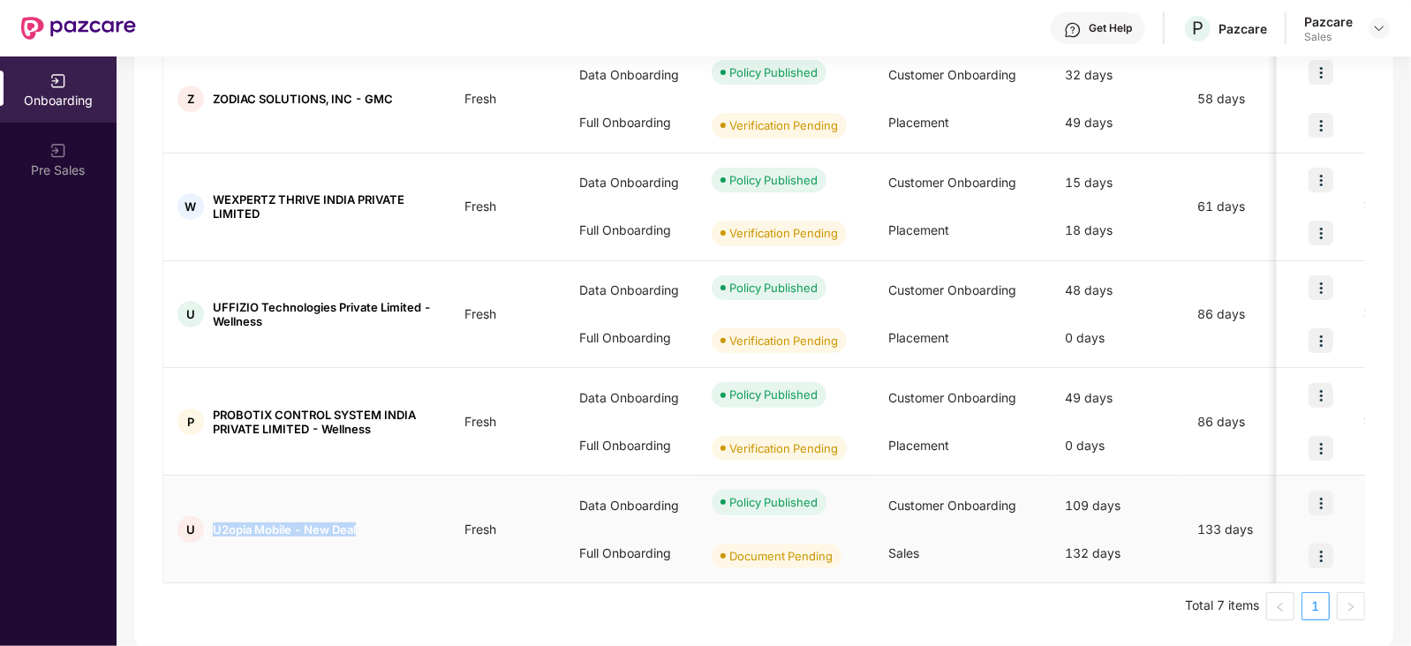
drag, startPoint x: 375, startPoint y: 520, endPoint x: 210, endPoint y: 516, distance: 165.1
click at [210, 516] on div "U U2opia Mobile - New Deal" at bounding box center [306, 529] width 287 height 26
copy span "U2opia Mobile - New Deal"
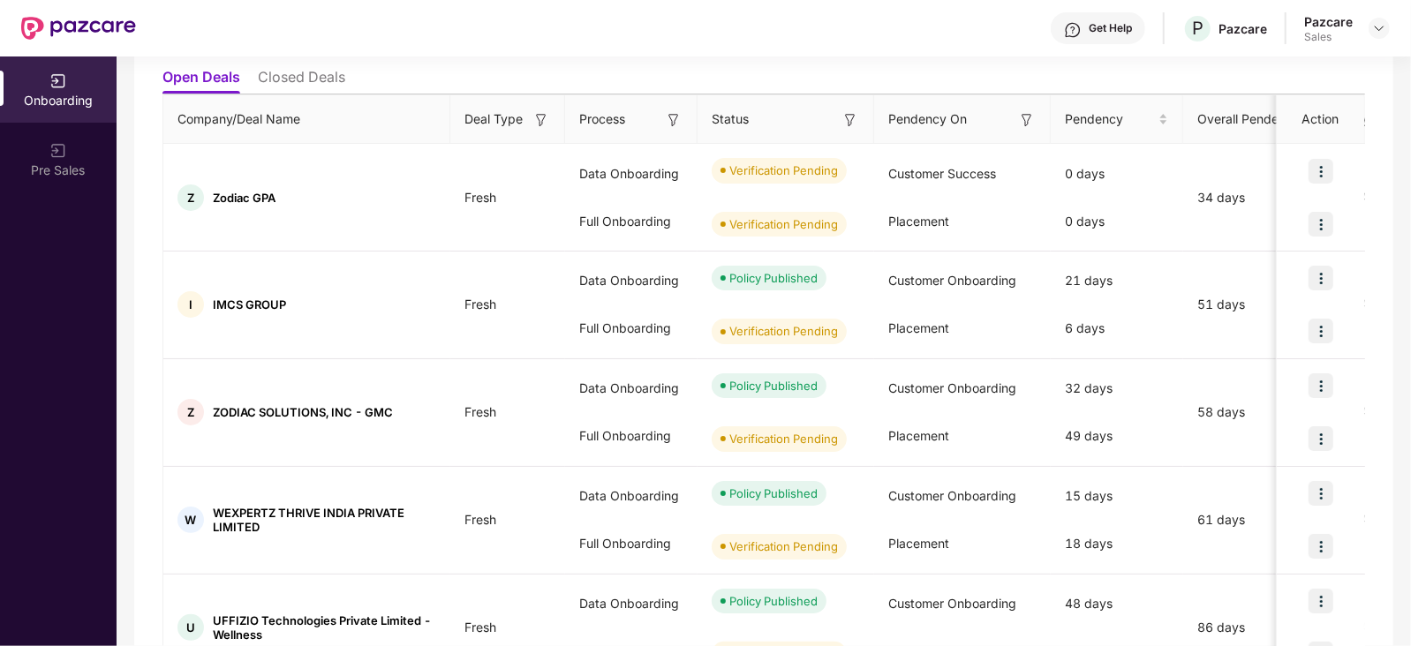
scroll to position [0, 0]
